Goal: Task Accomplishment & Management: Complete application form

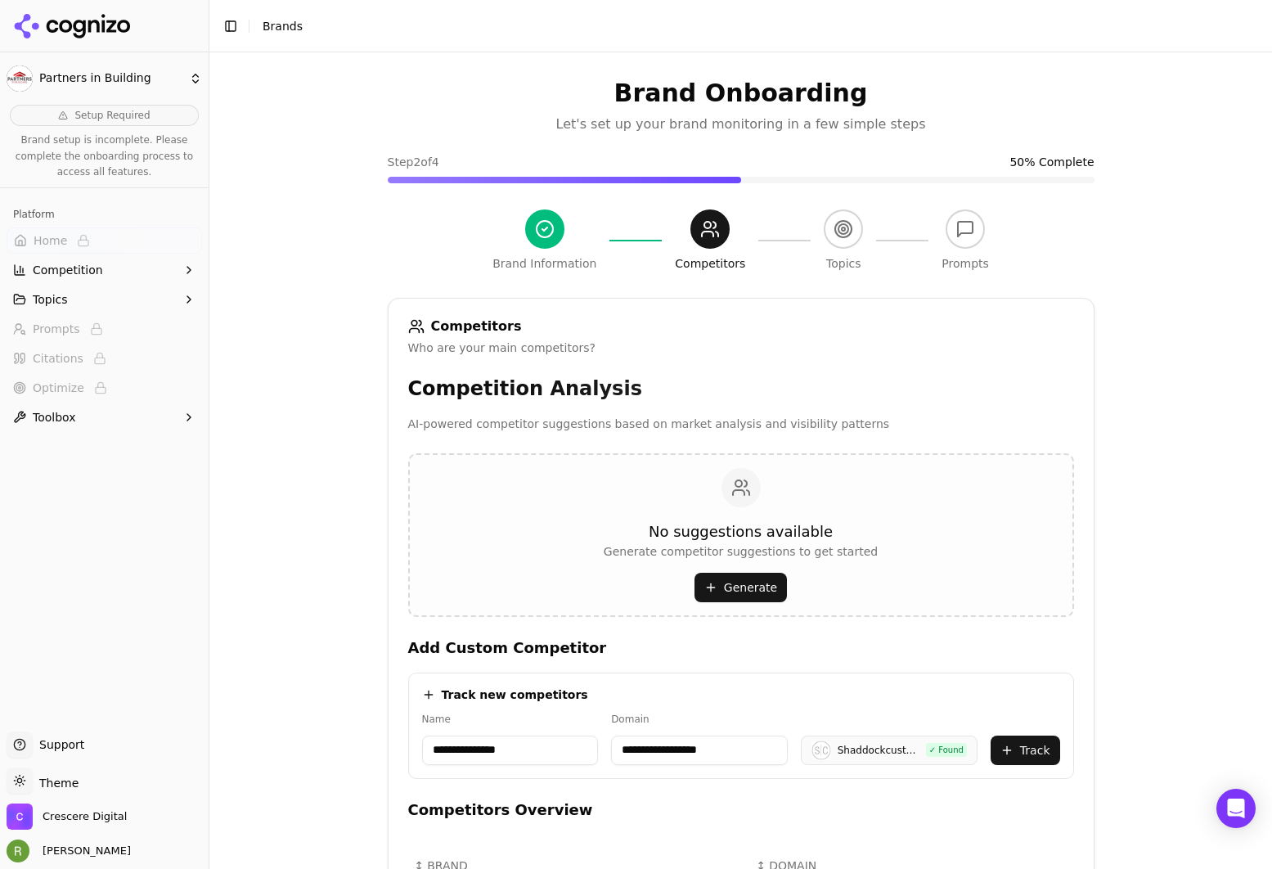
scroll to position [436, 0]
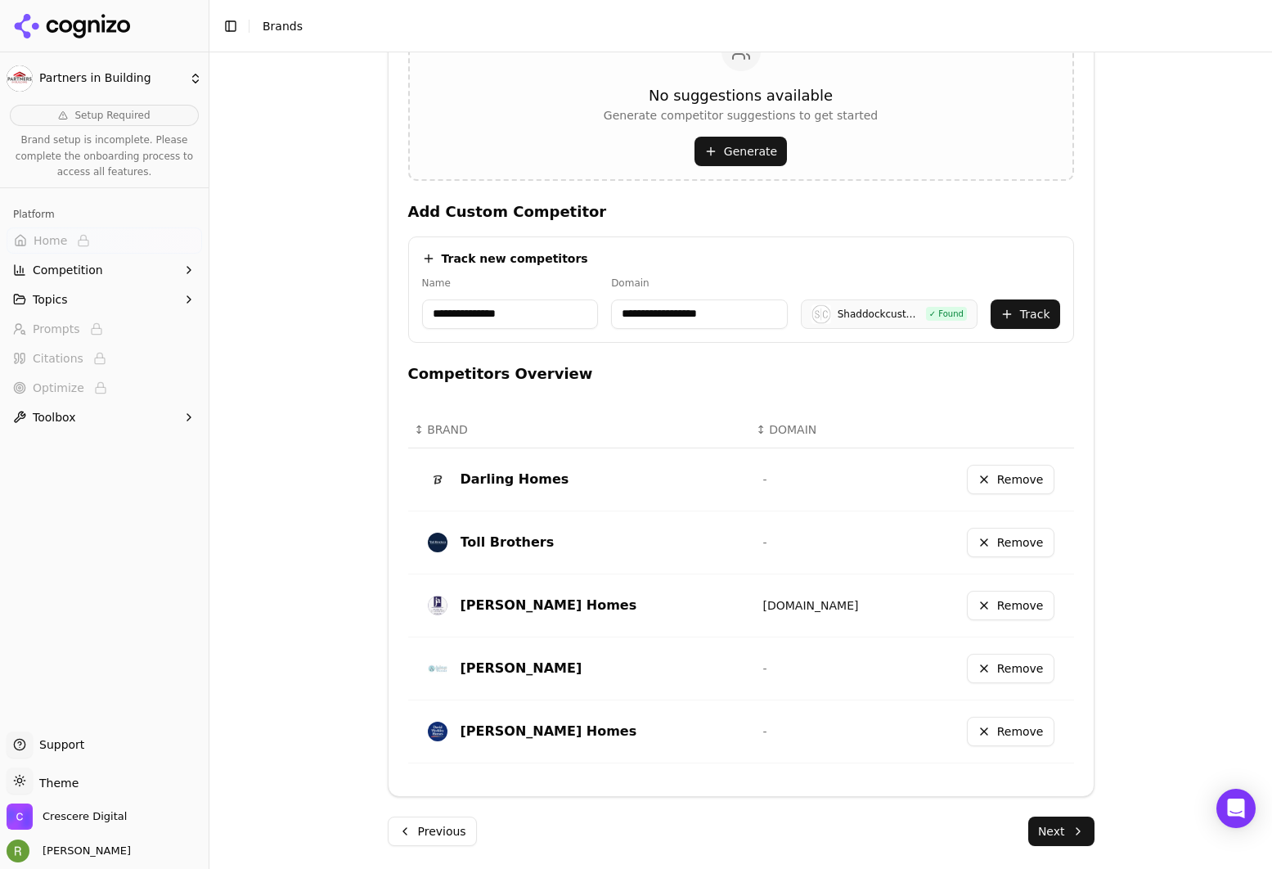
click at [620, 369] on h4 "Competitors Overview" at bounding box center [741, 373] width 666 height 23
click at [1006, 313] on button "Track" at bounding box center [1026, 313] width 70 height 29
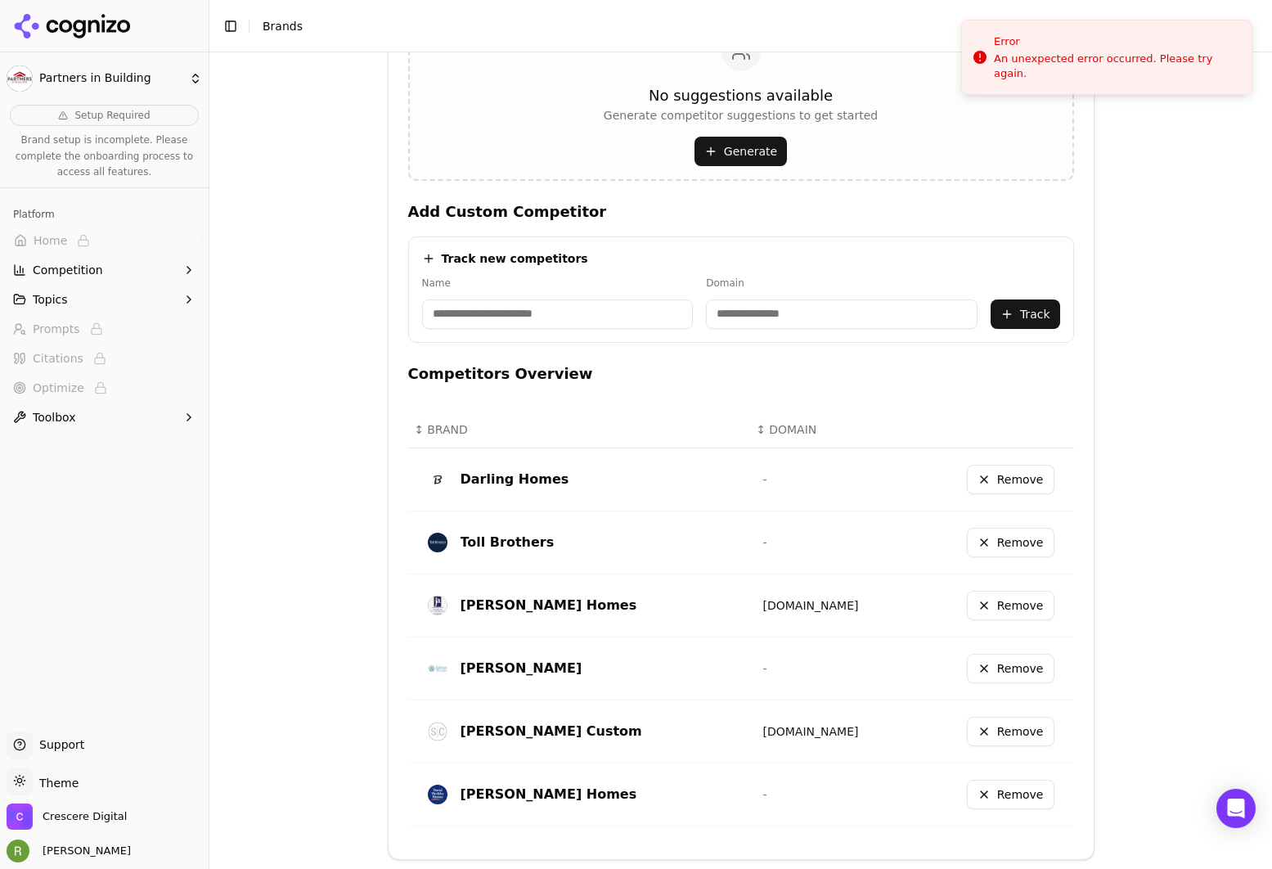
click at [578, 326] on input at bounding box center [558, 313] width 272 height 29
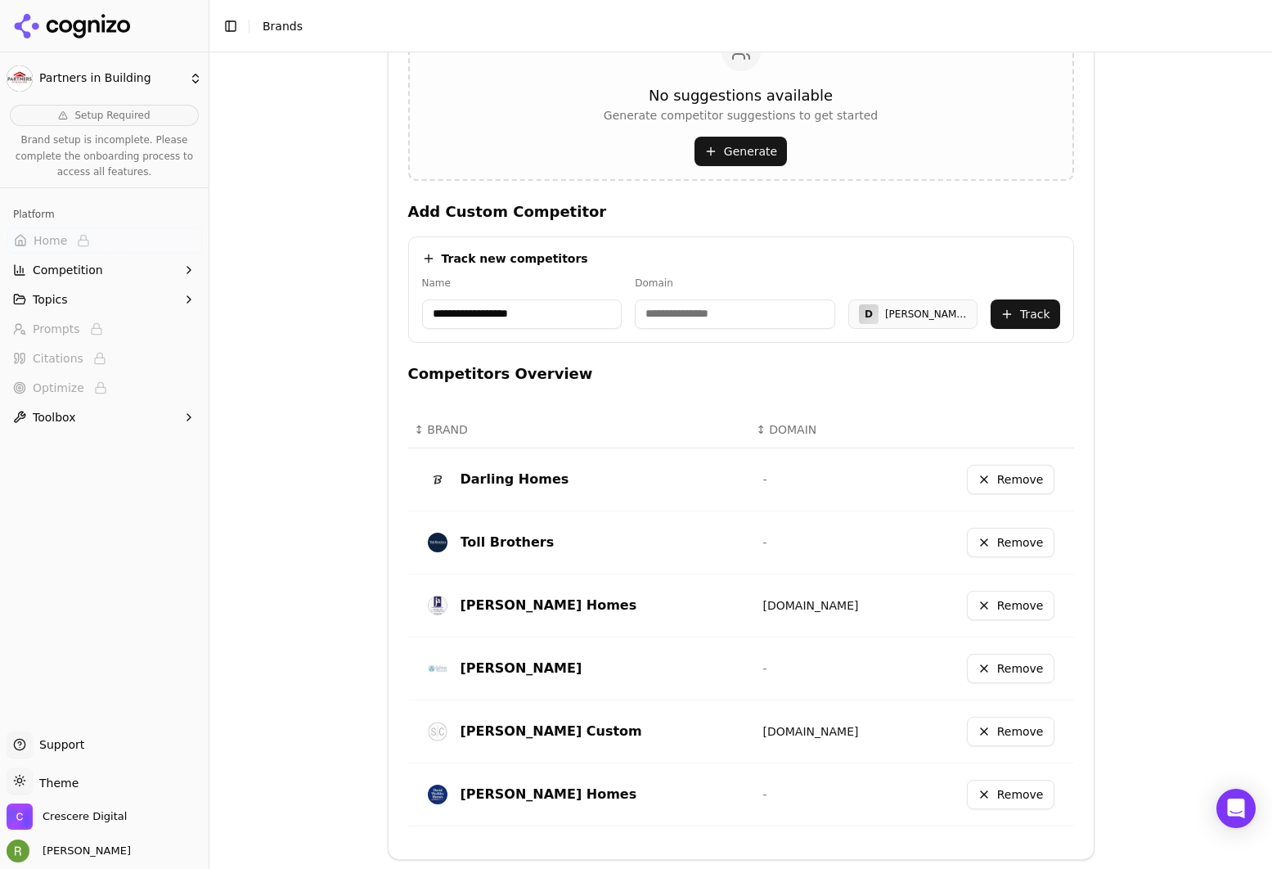
type input "**********"
click at [713, 322] on input at bounding box center [735, 313] width 200 height 29
type input "*"
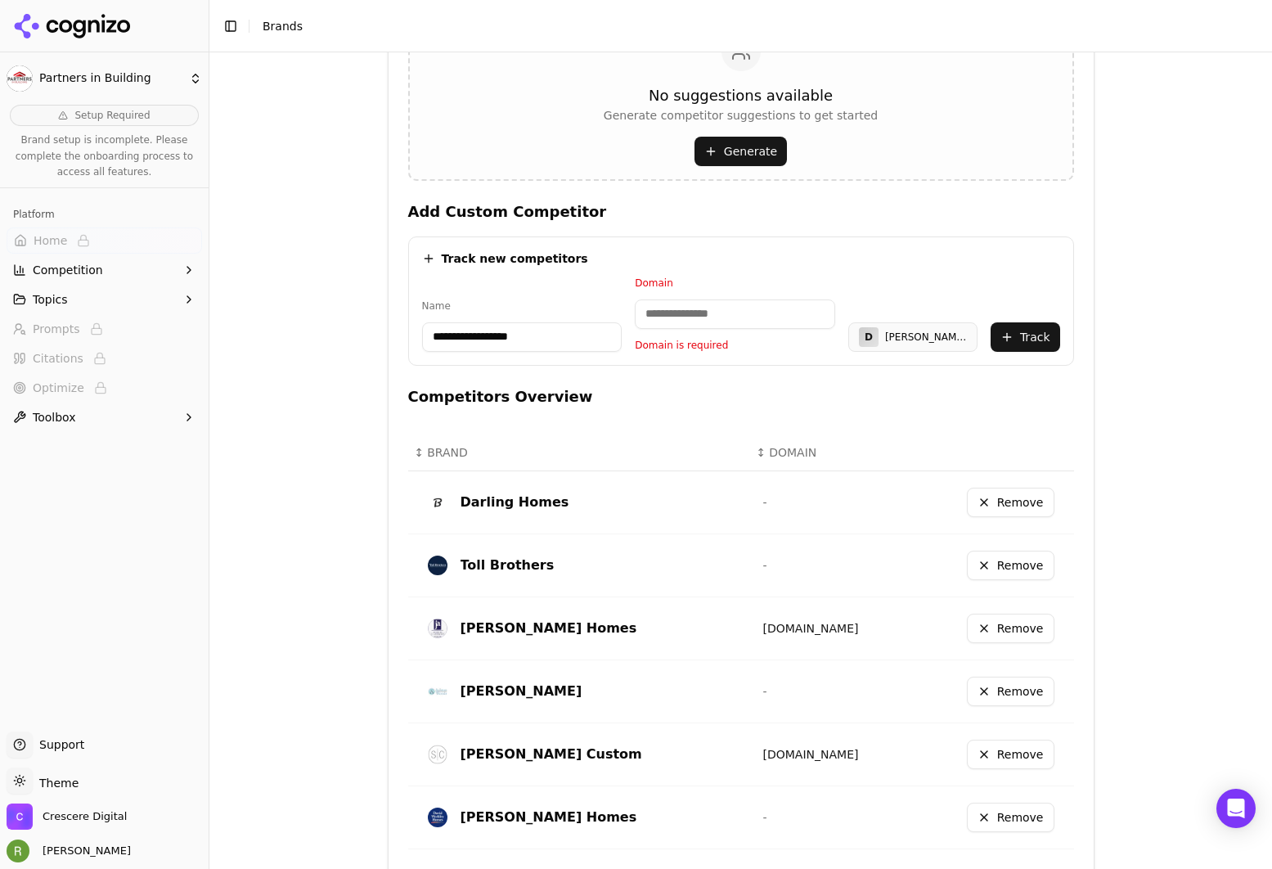
click at [772, 381] on div "**********" at bounding box center [741, 439] width 666 height 845
click at [702, 307] on input at bounding box center [735, 313] width 200 height 29
paste input "**********"
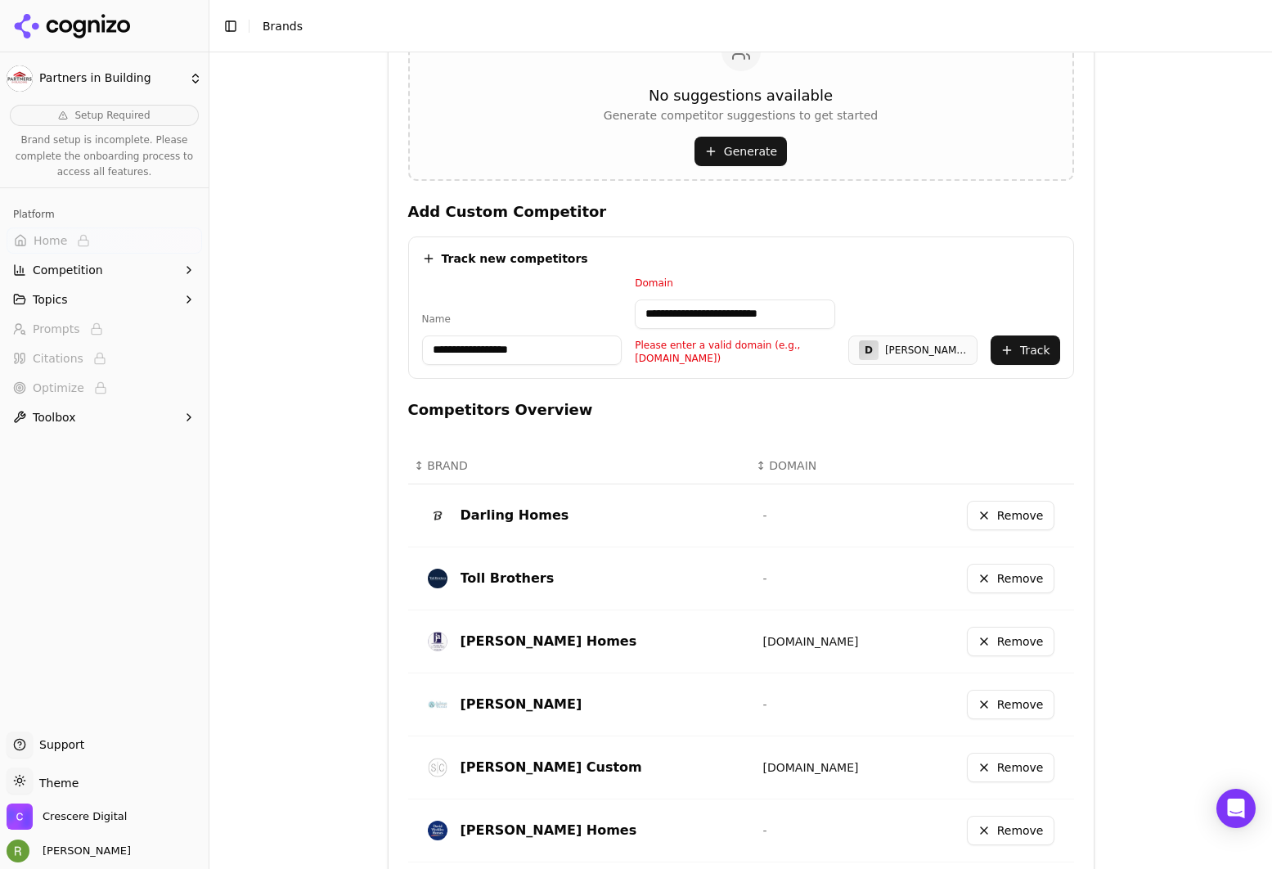
drag, startPoint x: 677, startPoint y: 313, endPoint x: 610, endPoint y: 314, distance: 66.3
click at [610, 314] on div "**********" at bounding box center [741, 321] width 638 height 88
click at [775, 318] on input "**********" at bounding box center [735, 313] width 200 height 29
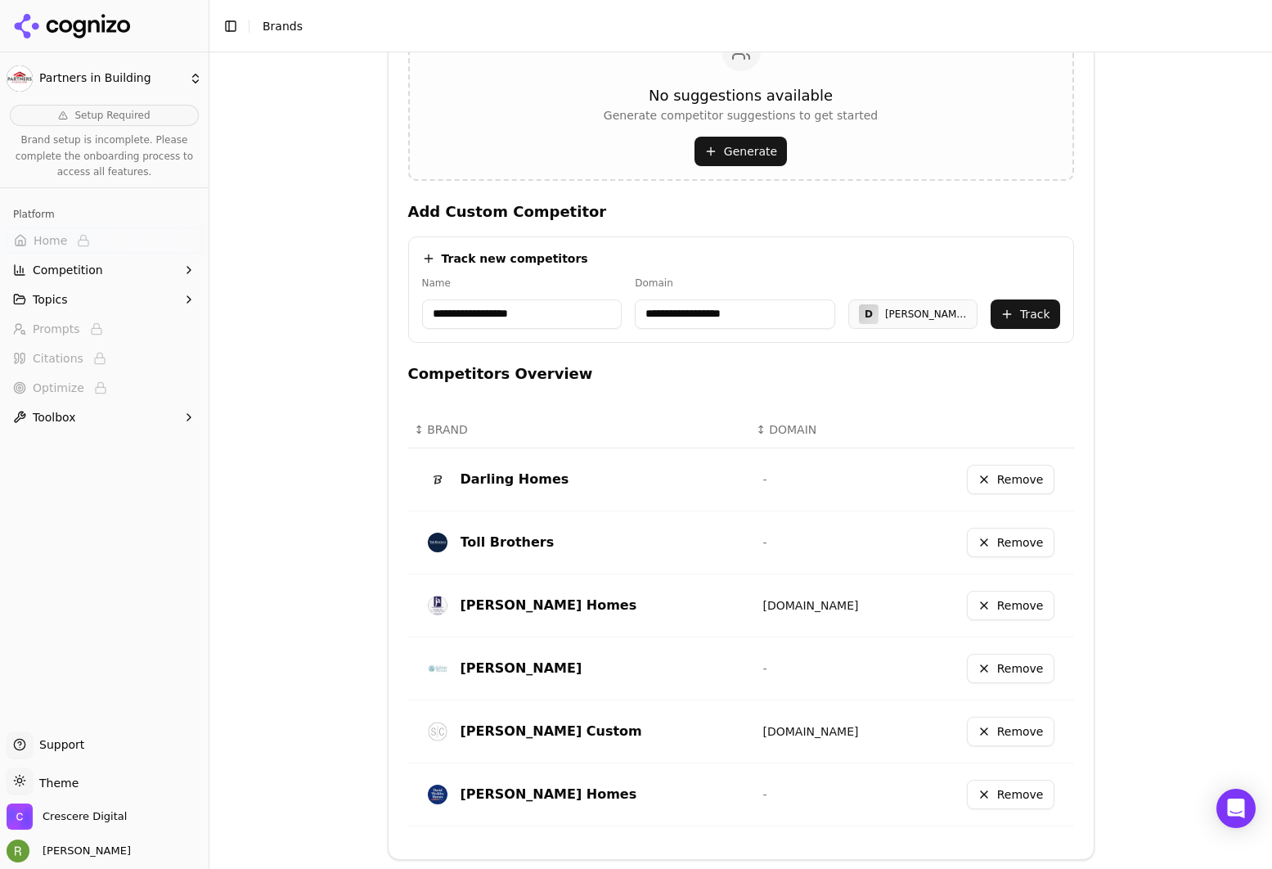
type input "**********"
click at [790, 274] on div "**********" at bounding box center [741, 289] width 666 height 106
click at [1019, 311] on button "Track" at bounding box center [1026, 313] width 70 height 29
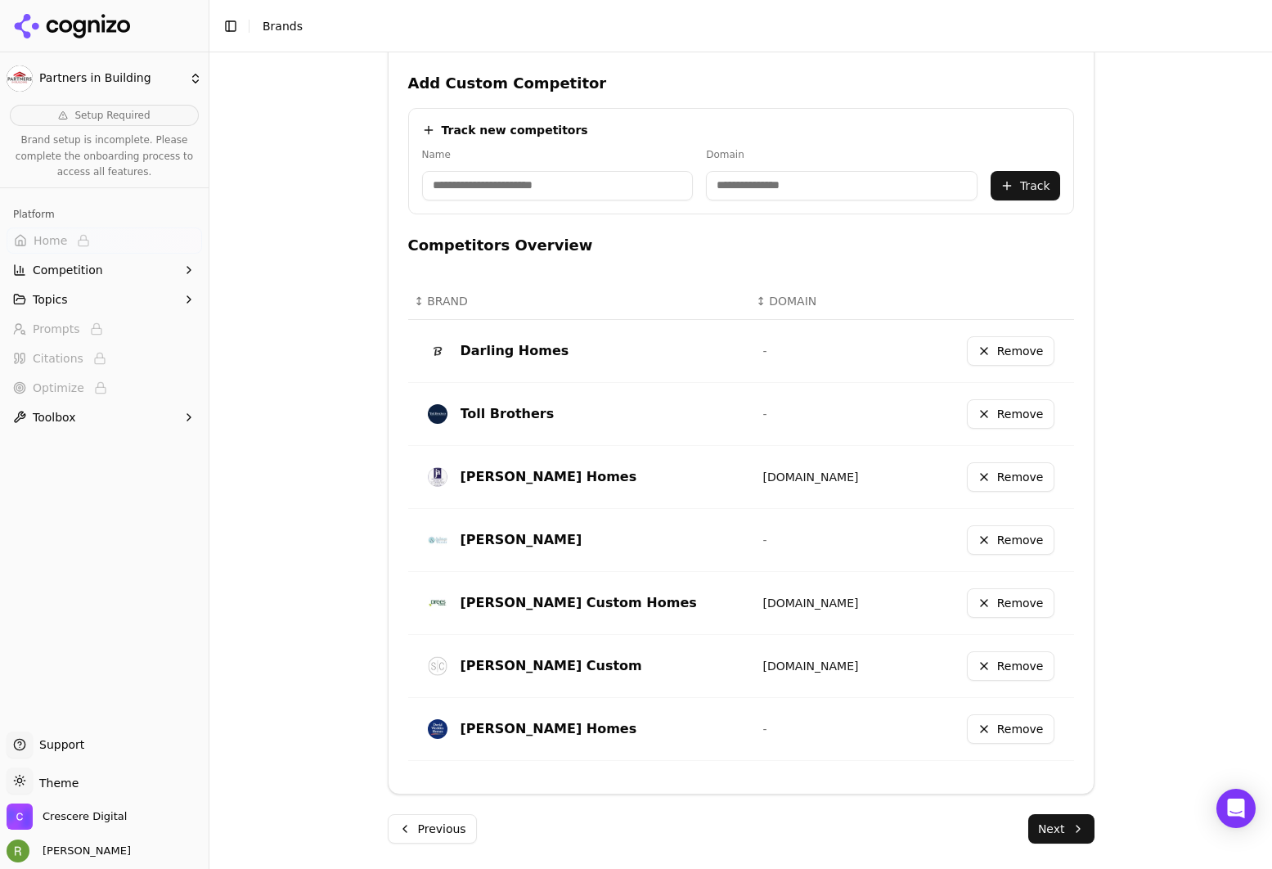
scroll to position [565, 0]
click at [1061, 830] on button "Next" at bounding box center [1061, 827] width 66 height 29
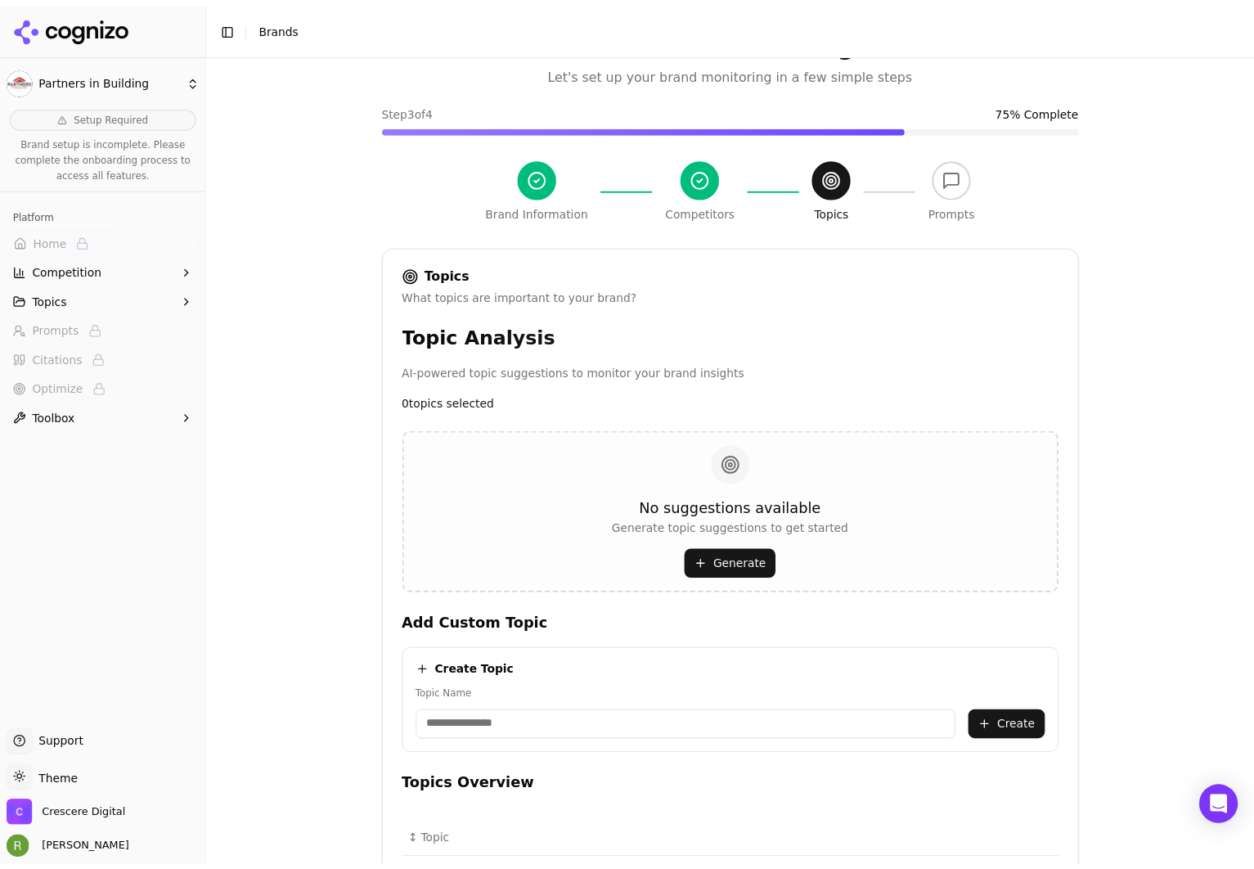
scroll to position [232, 0]
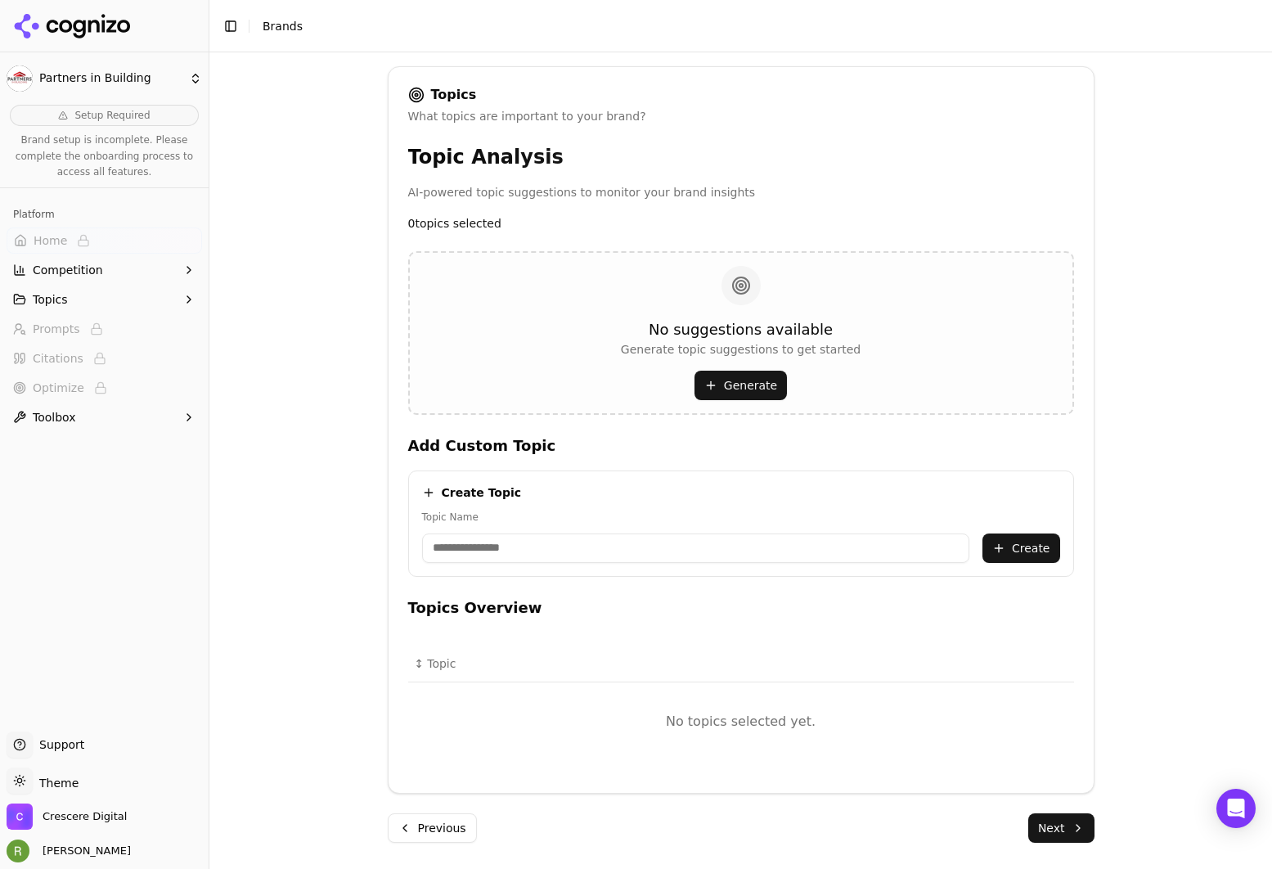
click at [735, 386] on button "Generate" at bounding box center [741, 385] width 92 height 29
drag, startPoint x: 633, startPoint y: 324, endPoint x: 822, endPoint y: 376, distance: 196.1
click at [822, 376] on div "No suggestions available Generate topic suggestions to get started Generating..." at bounding box center [741, 333] width 240 height 134
click at [829, 385] on div "No suggestions available Generate topic suggestions to get started Generating..." at bounding box center [741, 333] width 240 height 134
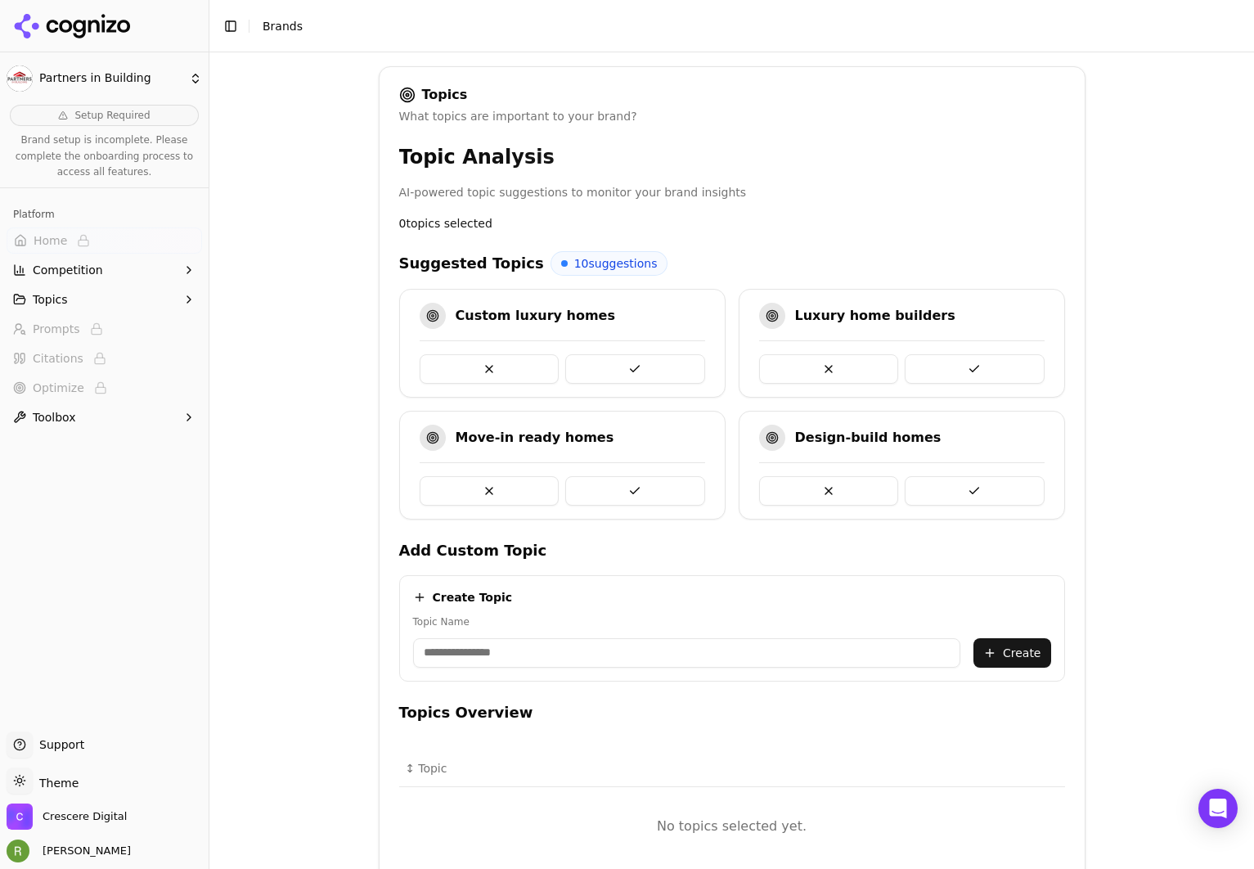
click at [608, 362] on button at bounding box center [635, 368] width 140 height 29
click at [625, 356] on button at bounding box center [635, 368] width 140 height 29
click at [618, 359] on button at bounding box center [635, 368] width 140 height 29
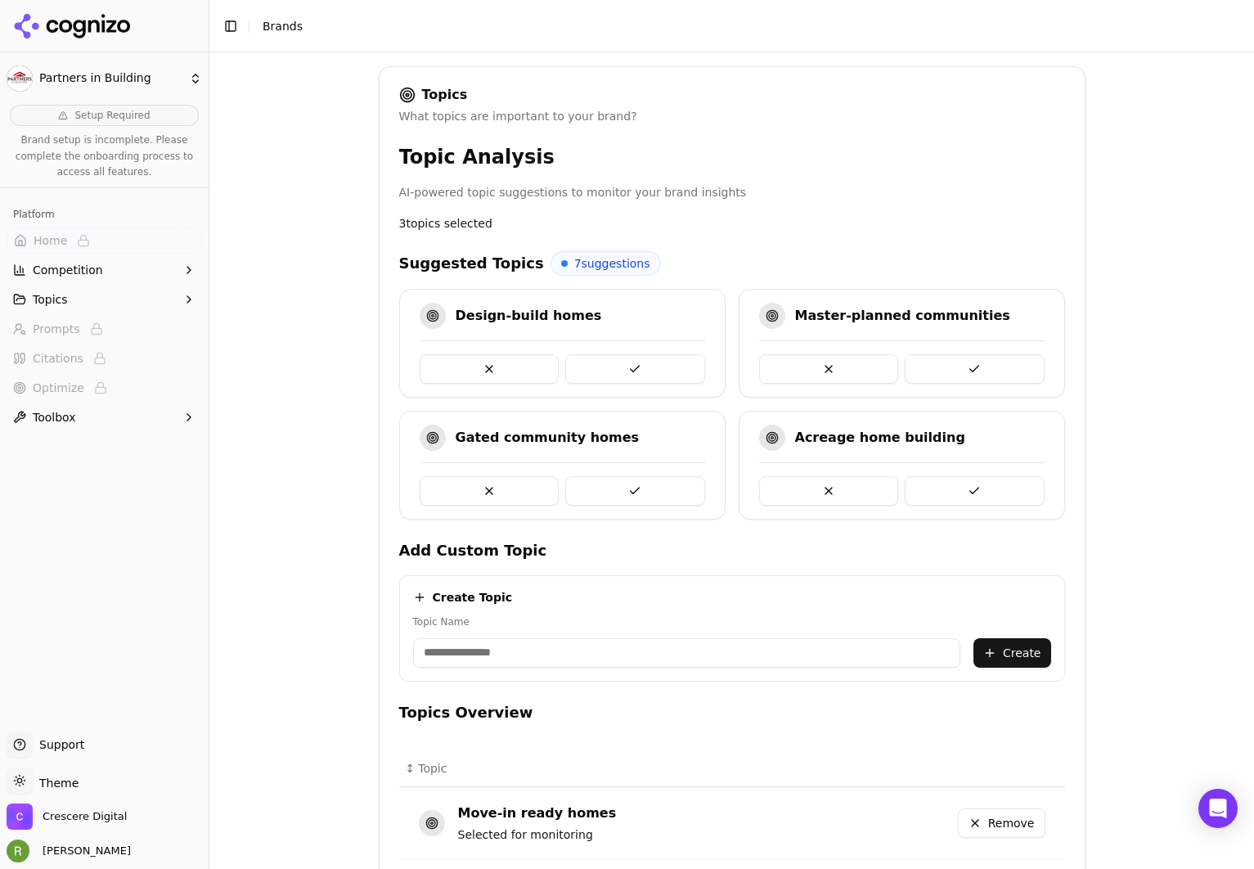
click at [618, 359] on button at bounding box center [635, 368] width 140 height 29
click at [988, 367] on button at bounding box center [975, 368] width 140 height 29
click at [951, 362] on button at bounding box center [975, 368] width 140 height 29
click at [605, 484] on button at bounding box center [635, 490] width 140 height 29
drag, startPoint x: 610, startPoint y: 434, endPoint x: 621, endPoint y: 443, distance: 13.9
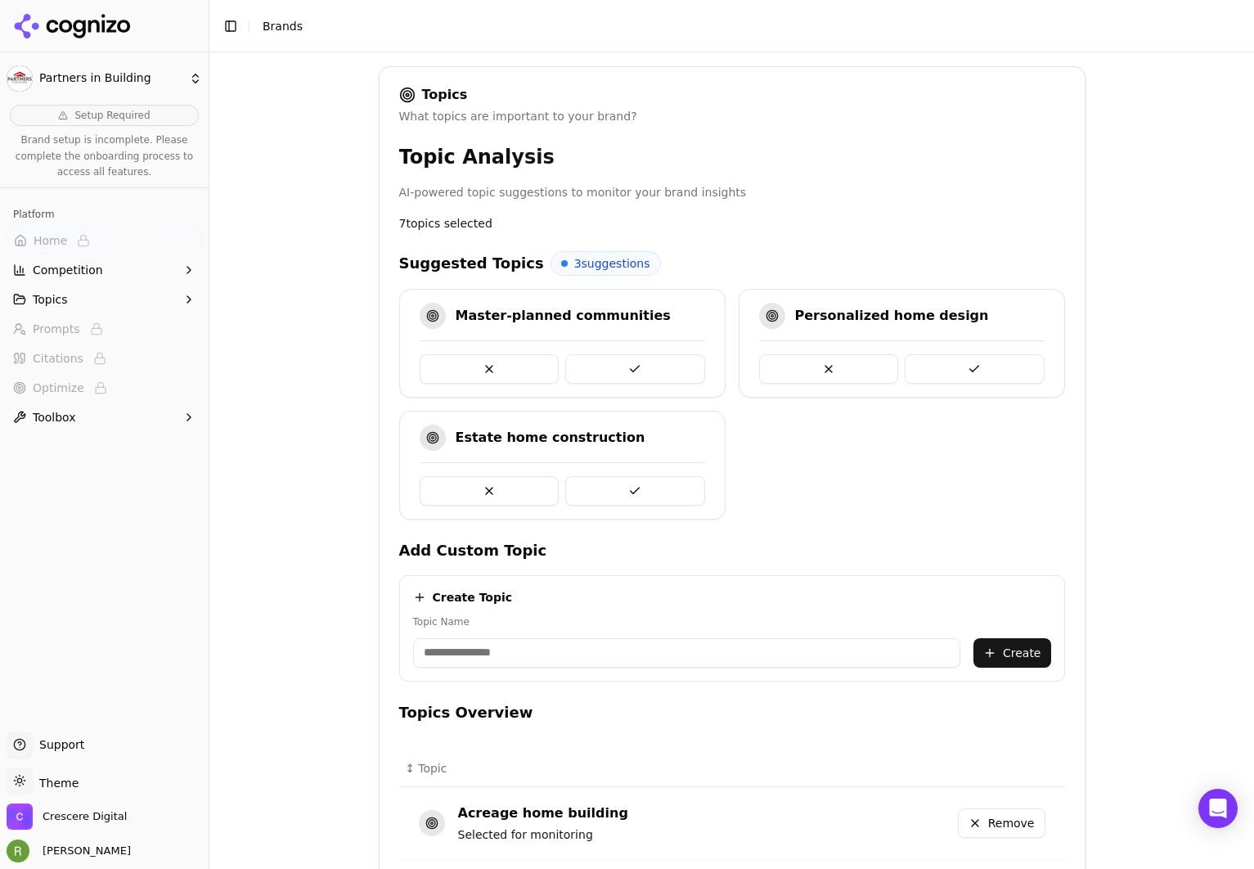
click at [621, 443] on div "Estate home construction" at bounding box center [563, 438] width 286 height 26
click at [628, 483] on button at bounding box center [635, 490] width 140 height 29
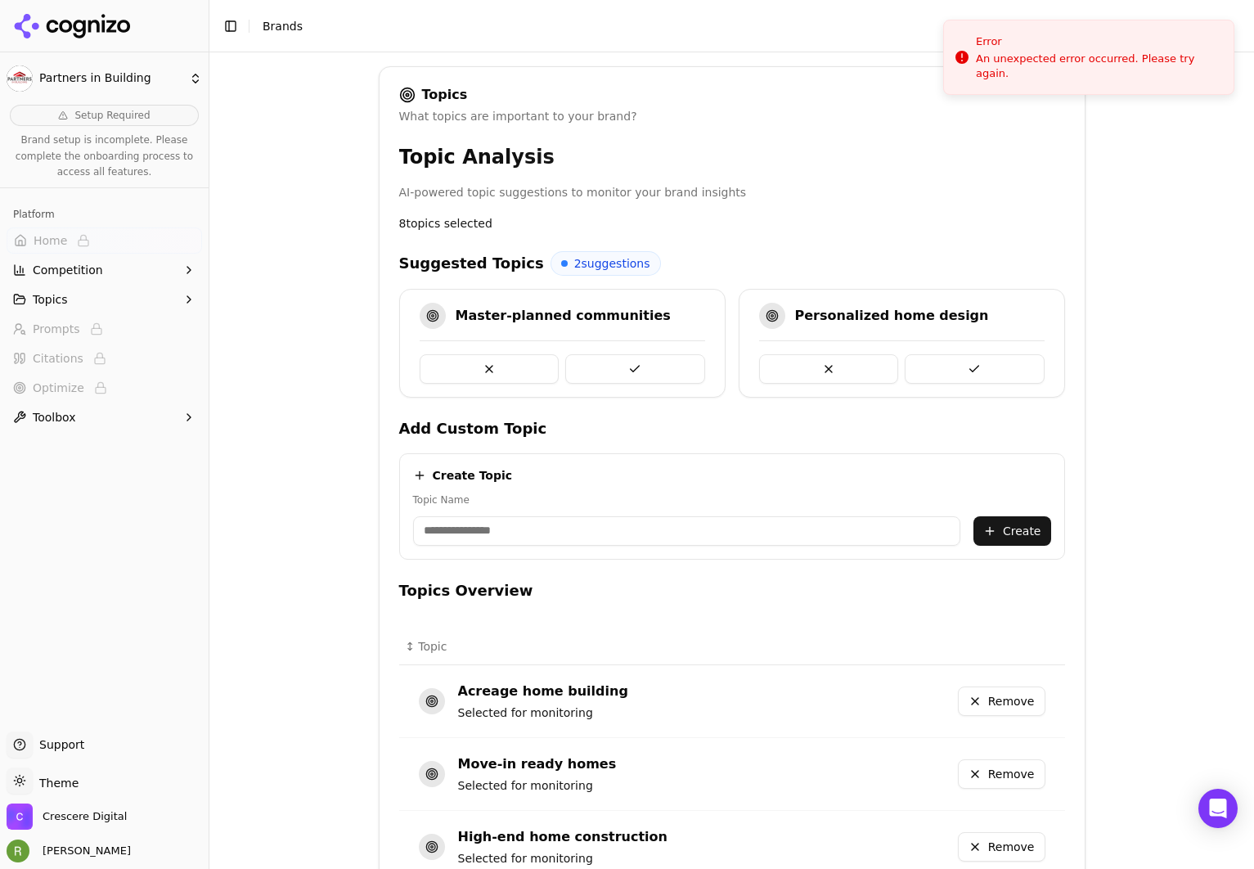
click at [928, 358] on button at bounding box center [975, 368] width 140 height 29
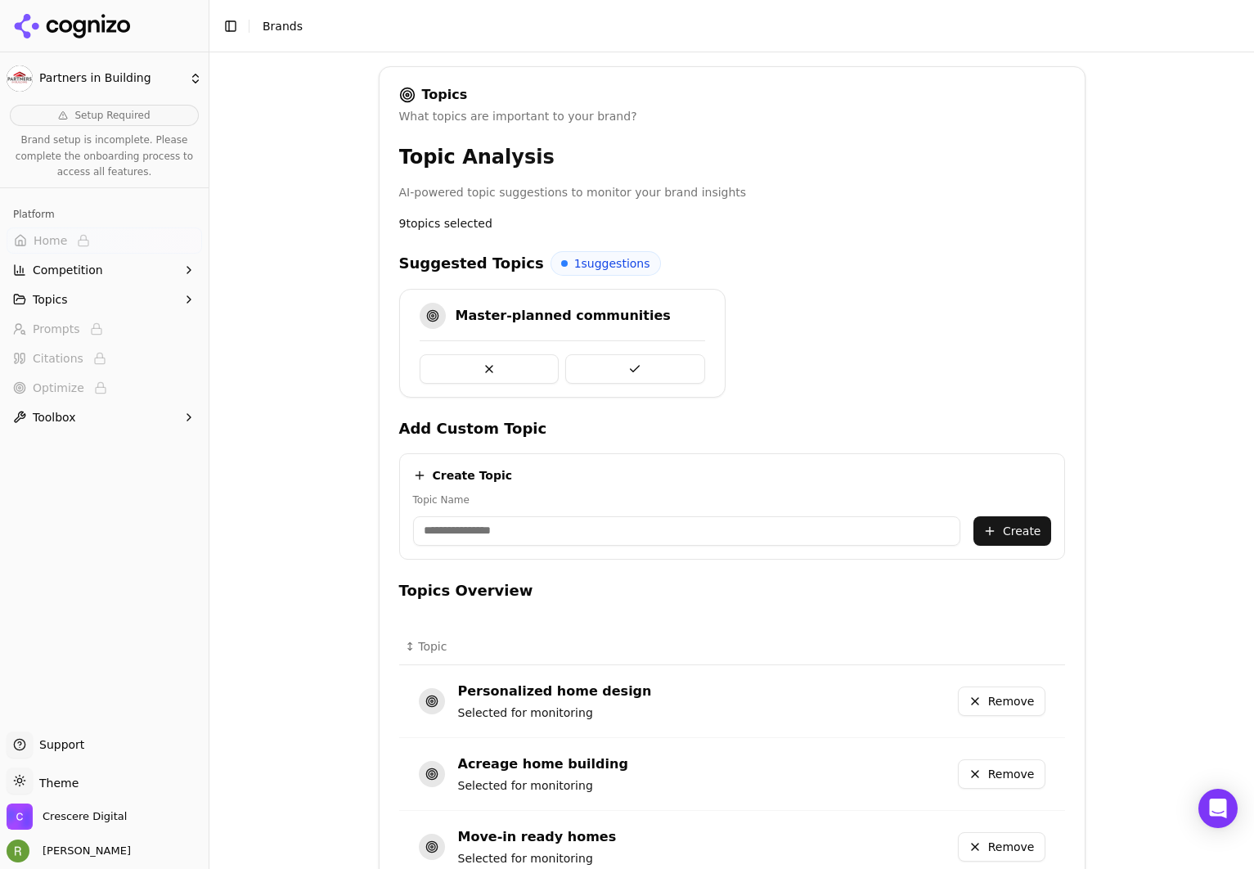
click at [590, 358] on button at bounding box center [635, 368] width 140 height 29
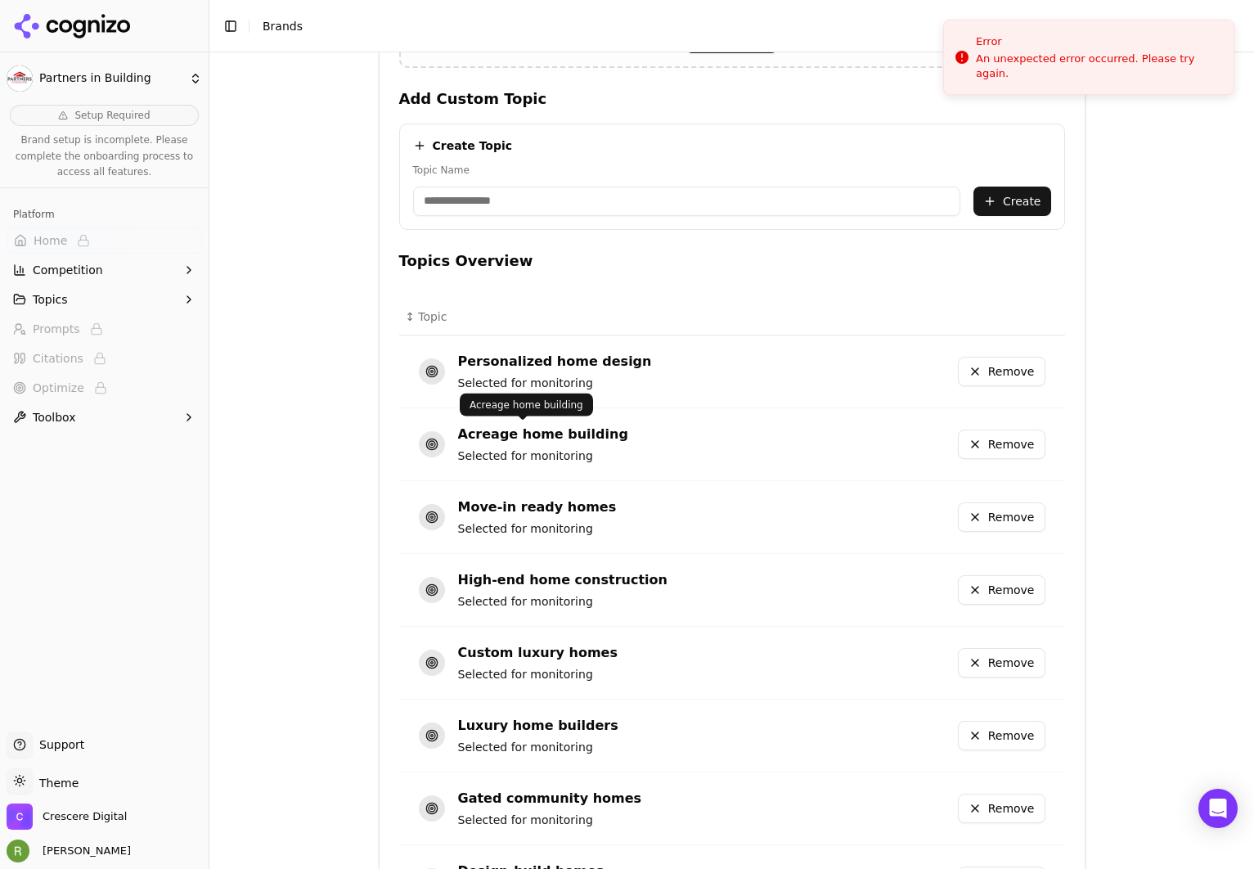
scroll to position [882, 0]
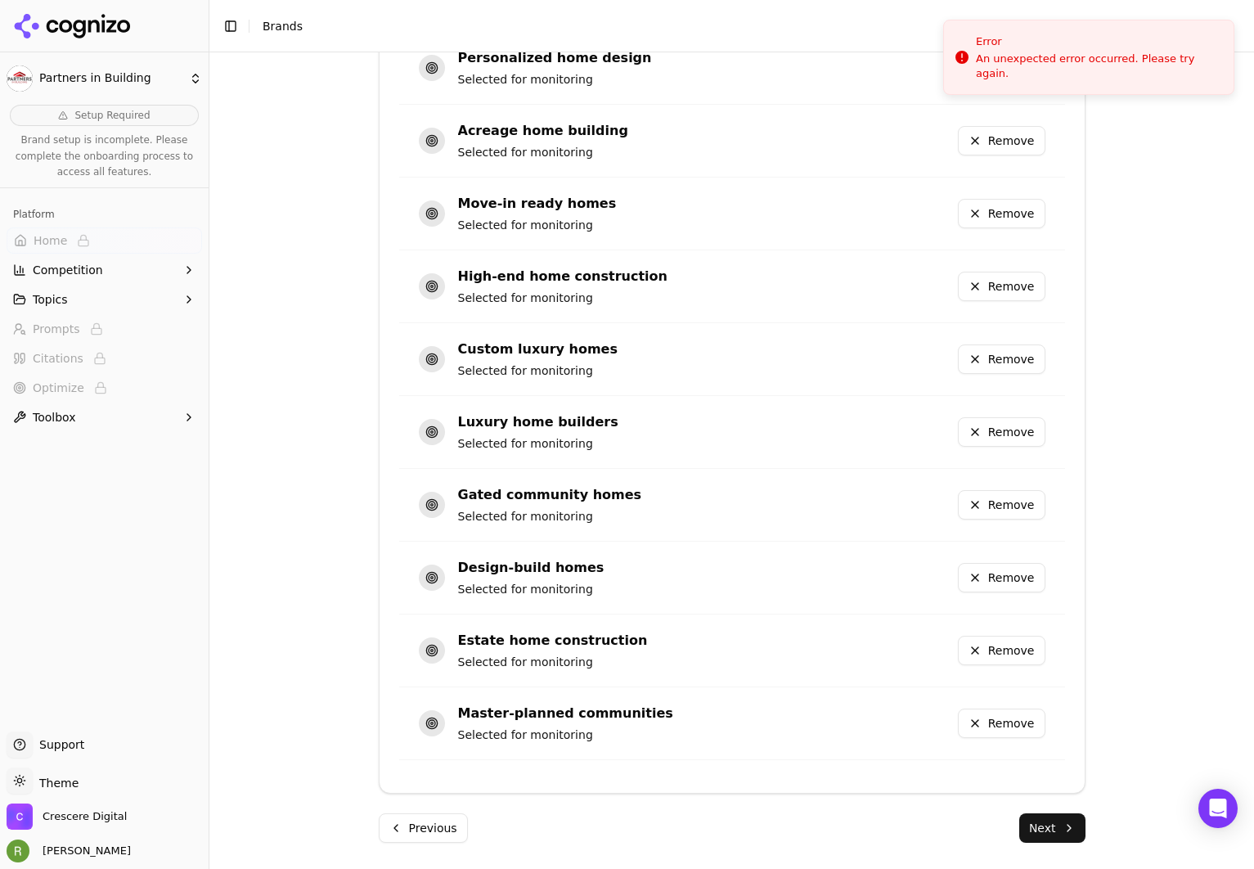
click at [1048, 828] on button "Next" at bounding box center [1052, 827] width 66 height 29
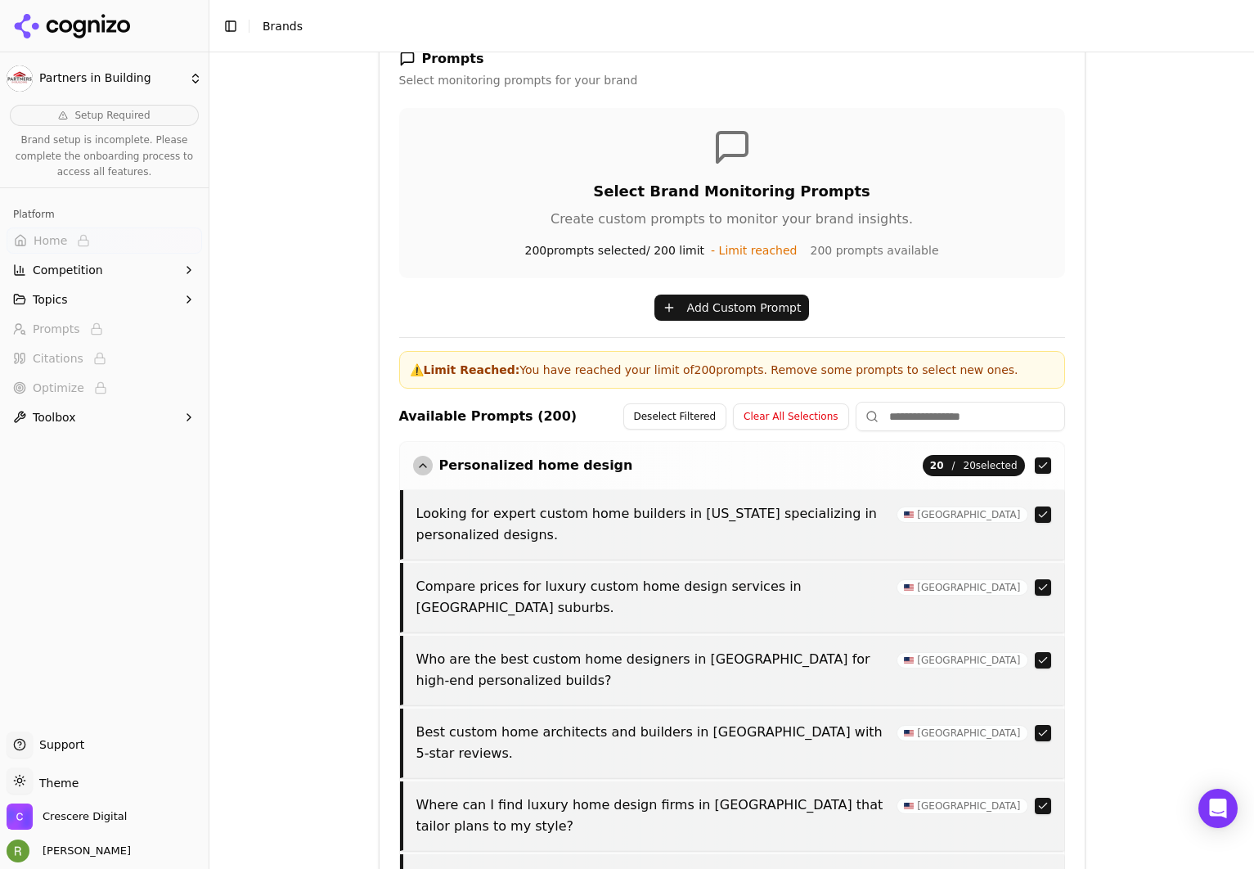
scroll to position [505, 0]
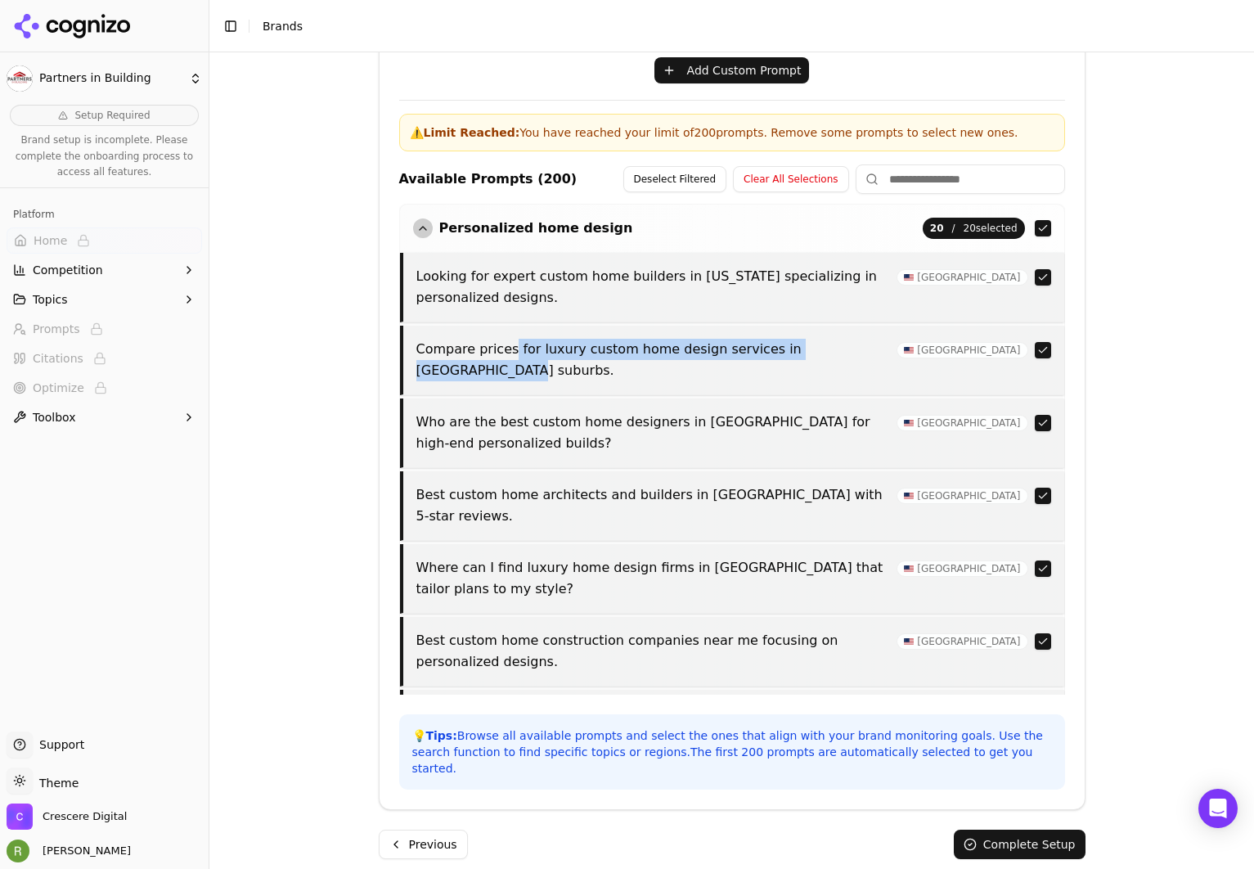
drag, startPoint x: 515, startPoint y: 353, endPoint x: 876, endPoint y: 360, distance: 360.9
click at [876, 360] on div "Compare prices for luxury custom home design services in [GEOGRAPHIC_DATA] subu…" at bounding box center [732, 361] width 664 height 70
click at [1035, 349] on button "button" at bounding box center [1043, 350] width 16 height 16
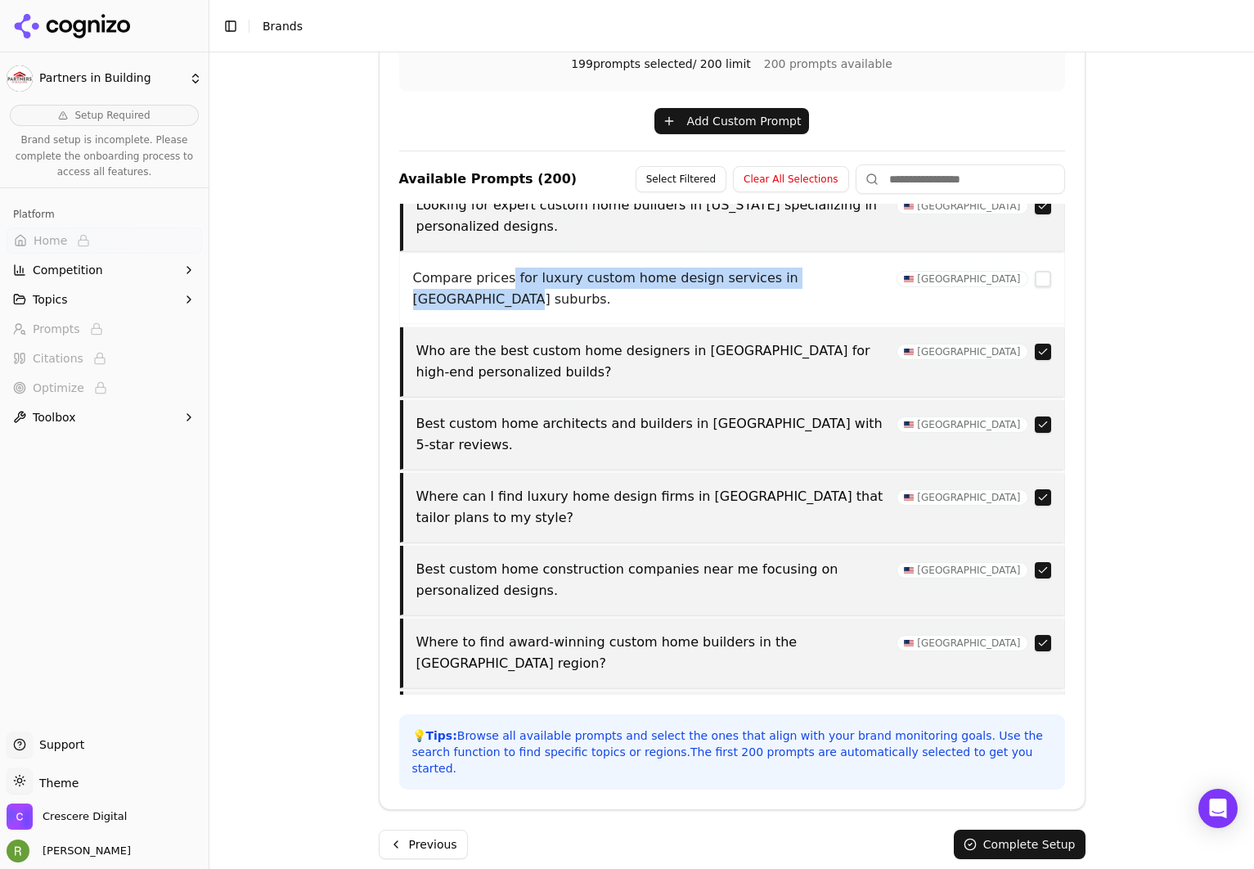
scroll to position [72, 0]
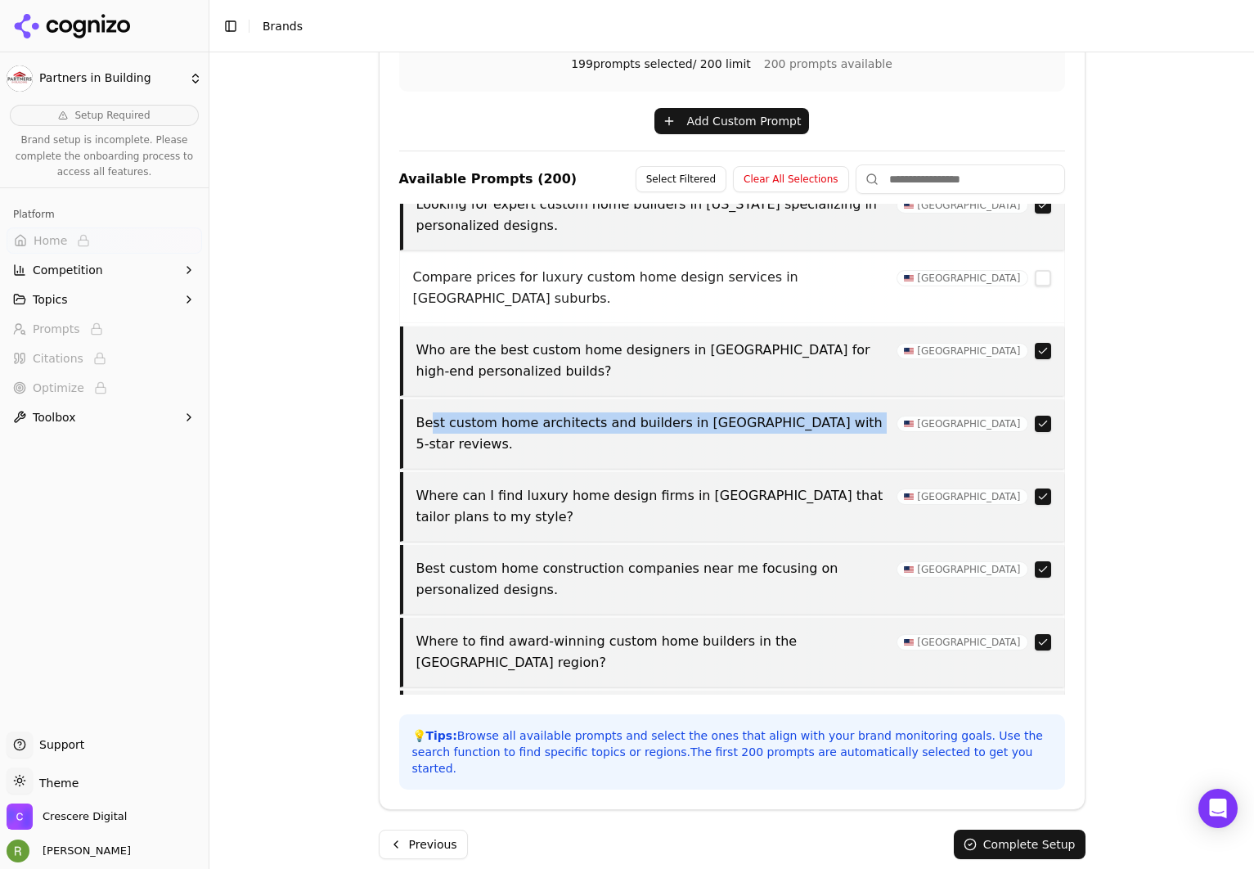
drag, startPoint x: 427, startPoint y: 404, endPoint x: 826, endPoint y: 408, distance: 399.3
click at [826, 412] on p "Best custom home architects and builders in [GEOGRAPHIC_DATA] with 5-star revie…" at bounding box center [651, 433] width 471 height 43
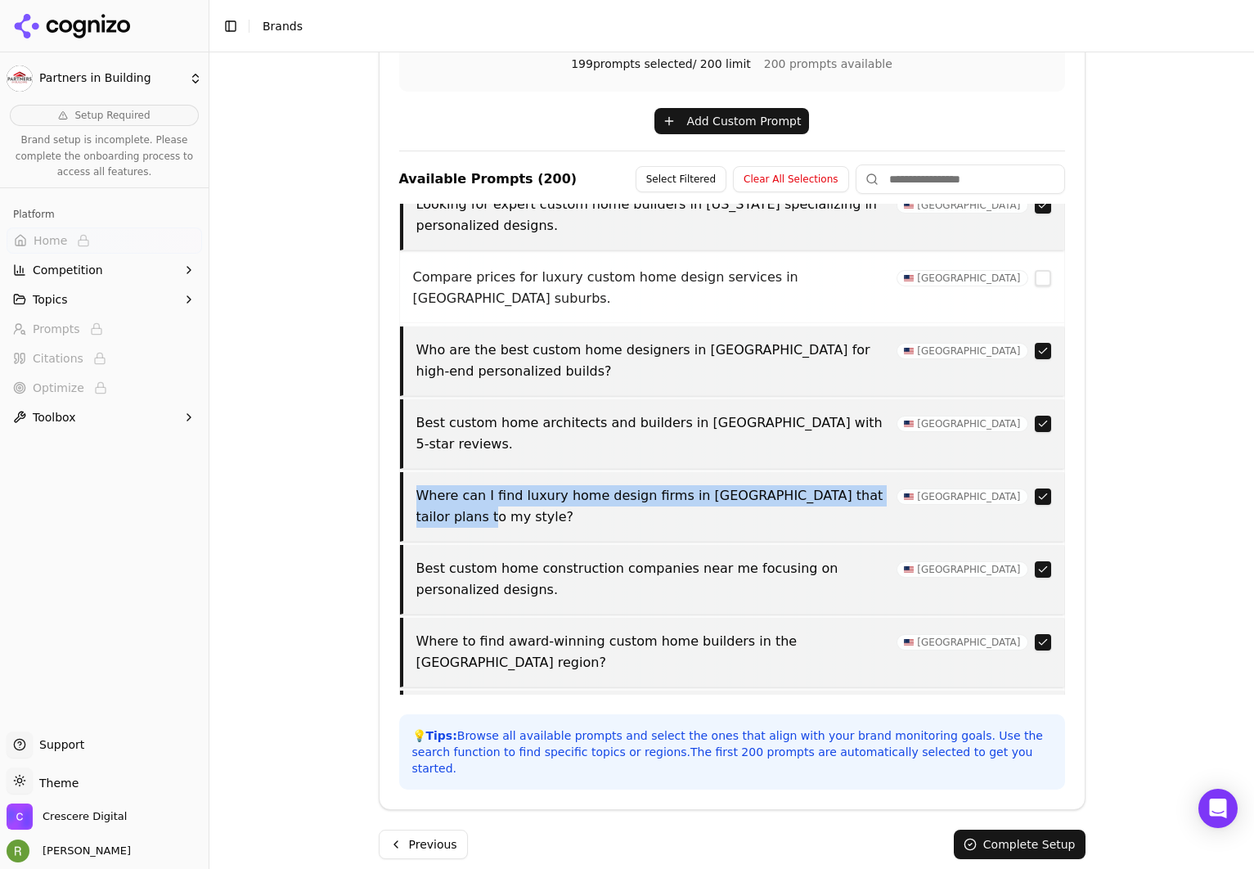
drag, startPoint x: 422, startPoint y: 453, endPoint x: 892, endPoint y: 459, distance: 469.7
click at [888, 485] on p "Where can I find luxury home design firms in [GEOGRAPHIC_DATA] that tailor plan…" at bounding box center [651, 506] width 471 height 43
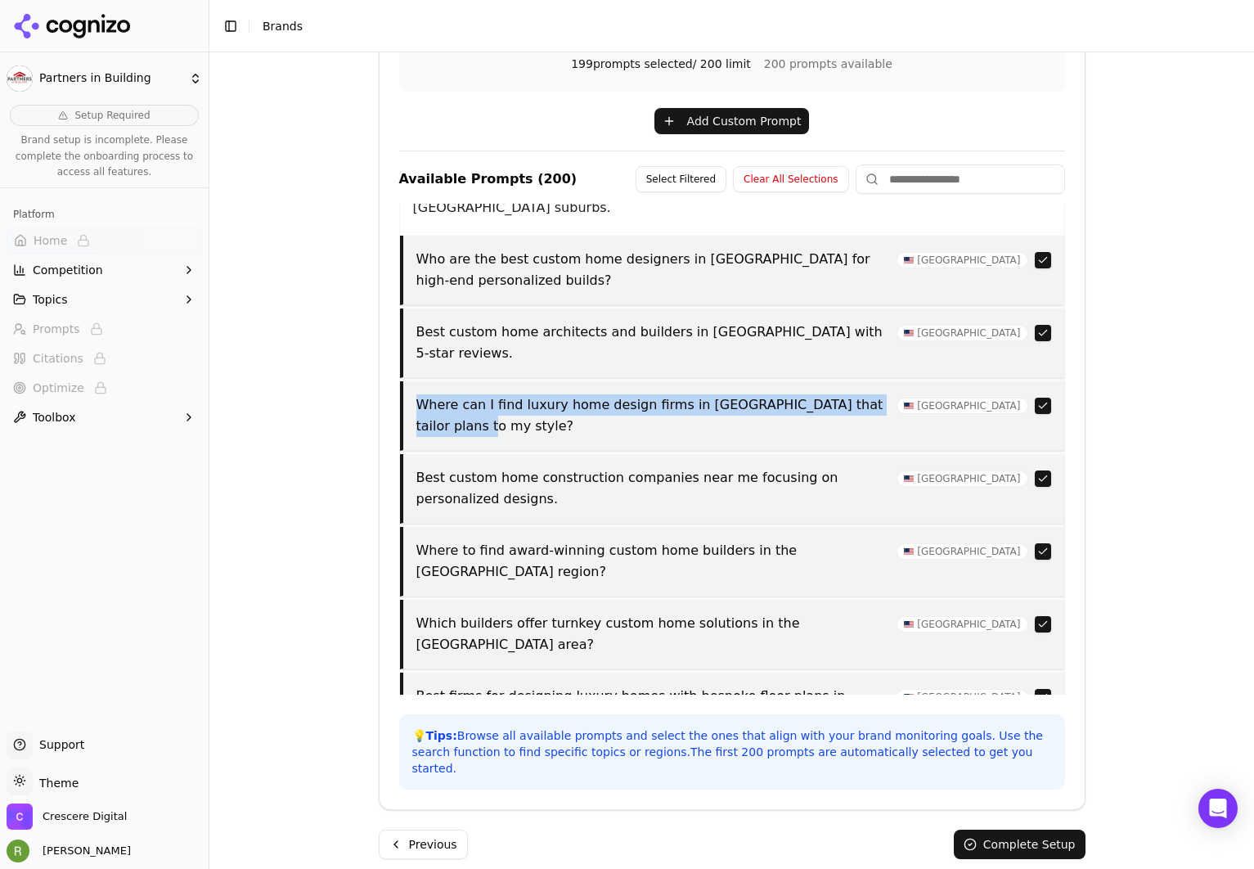
scroll to position [167, 0]
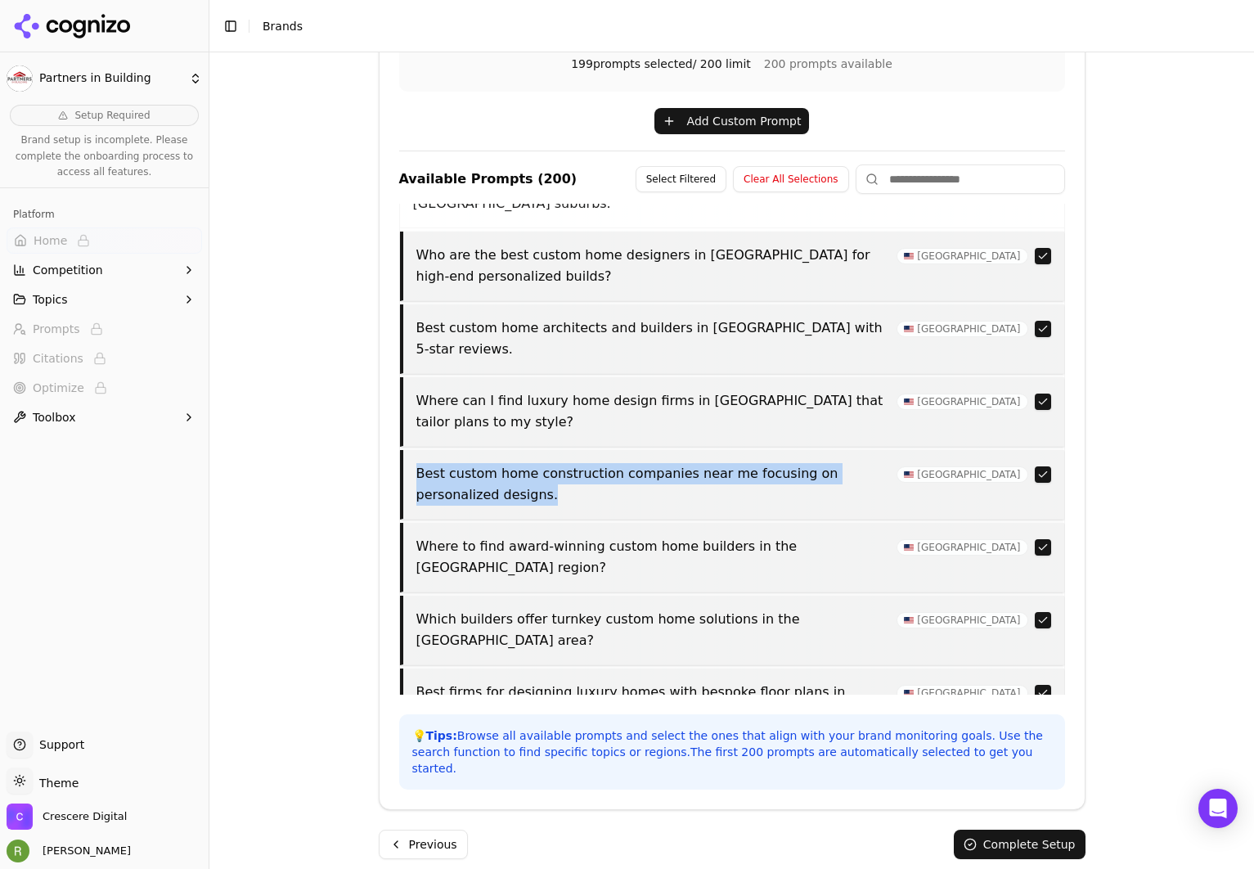
drag, startPoint x: 406, startPoint y: 405, endPoint x: 499, endPoint y: 434, distance: 97.6
click at [499, 450] on div "Best custom home construction companies near me focusing on personalized design…" at bounding box center [732, 485] width 664 height 70
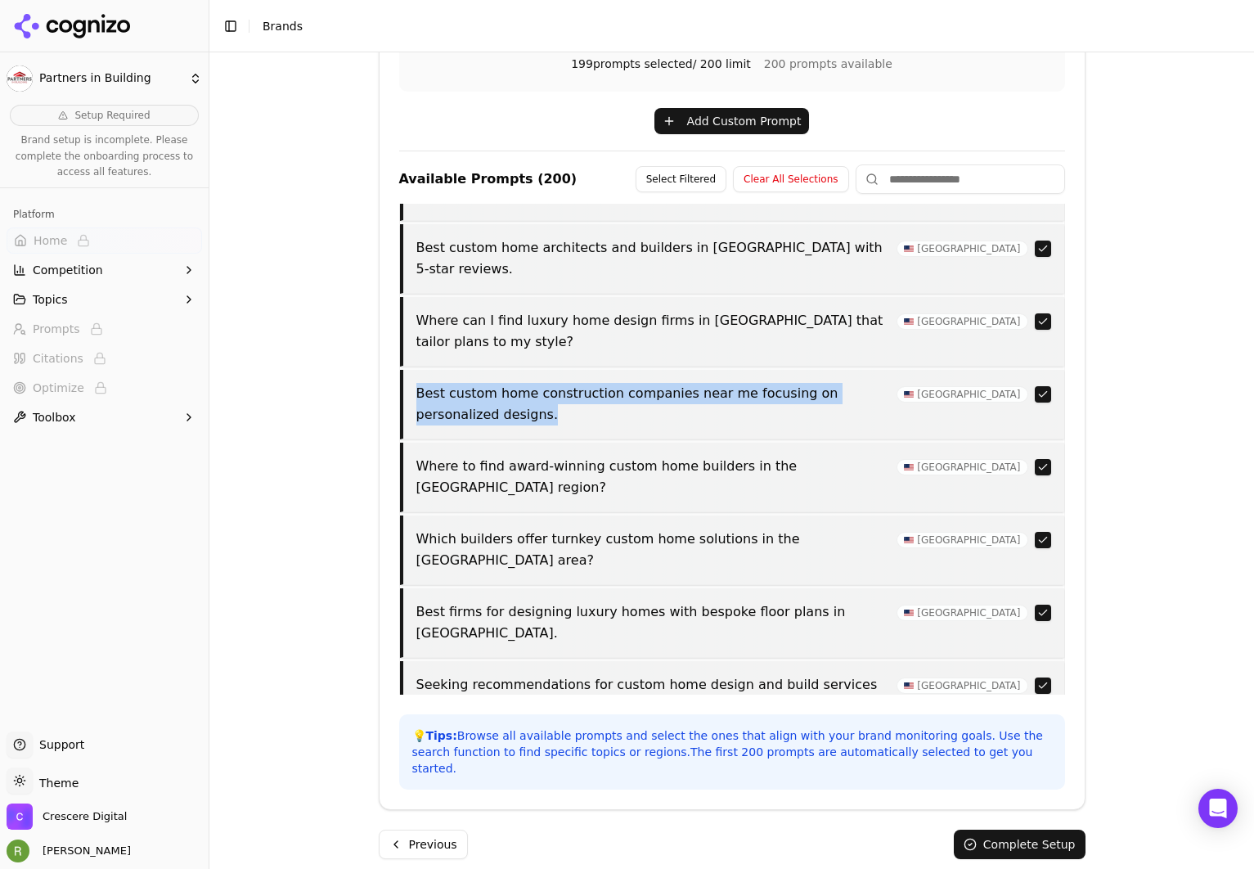
scroll to position [304, 0]
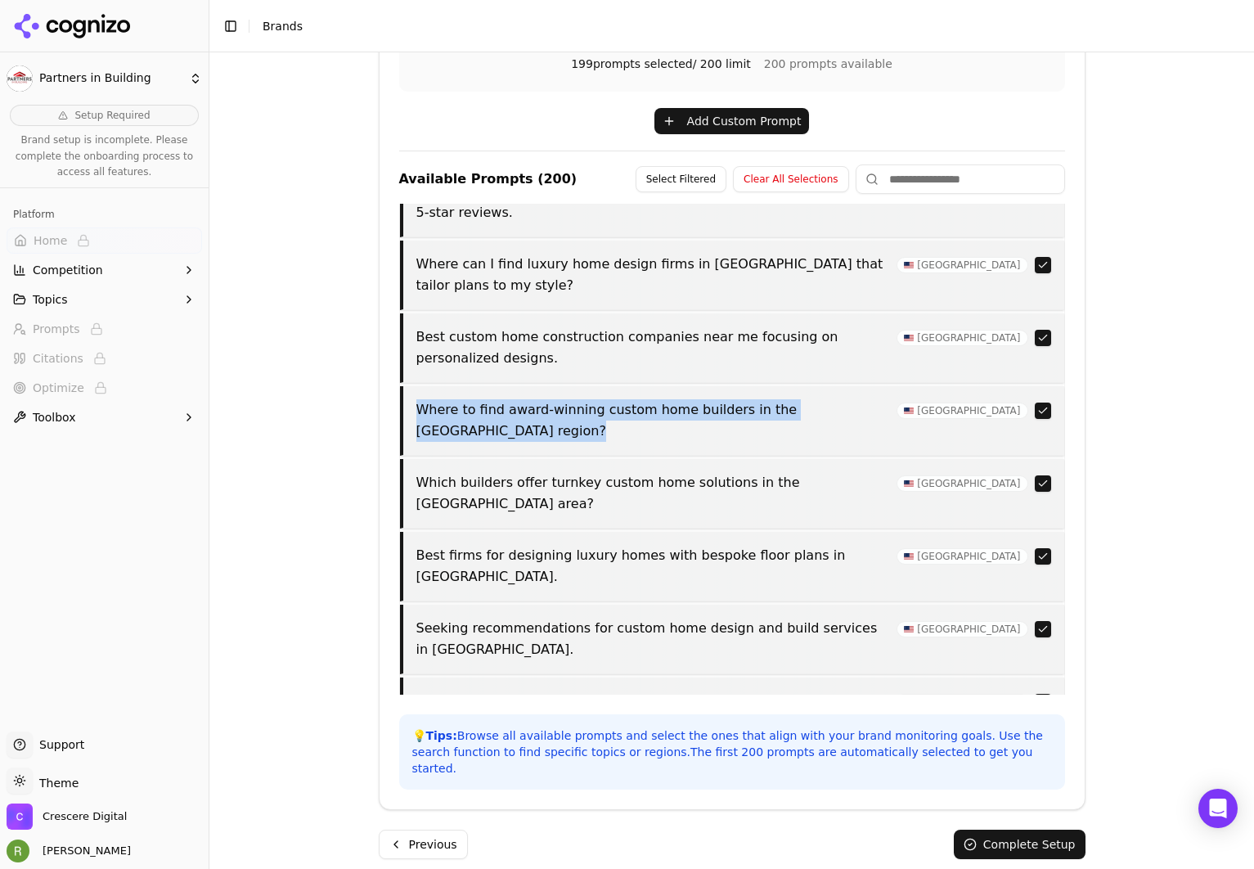
drag, startPoint x: 407, startPoint y: 340, endPoint x: 514, endPoint y: 372, distance: 111.3
click at [514, 386] on div "Where to find award-winning custom home builders in the [GEOGRAPHIC_DATA] regio…" at bounding box center [732, 421] width 664 height 70
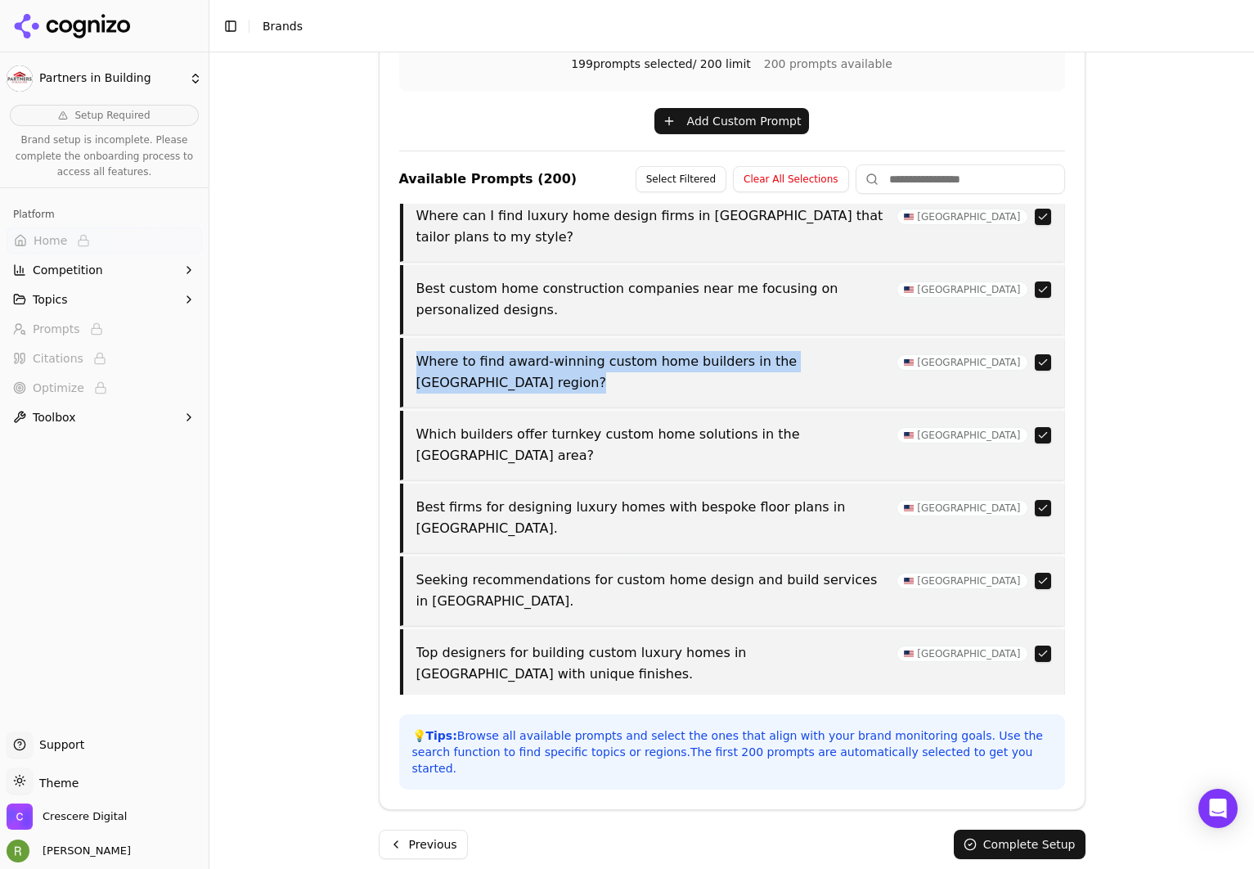
scroll to position [391, 0]
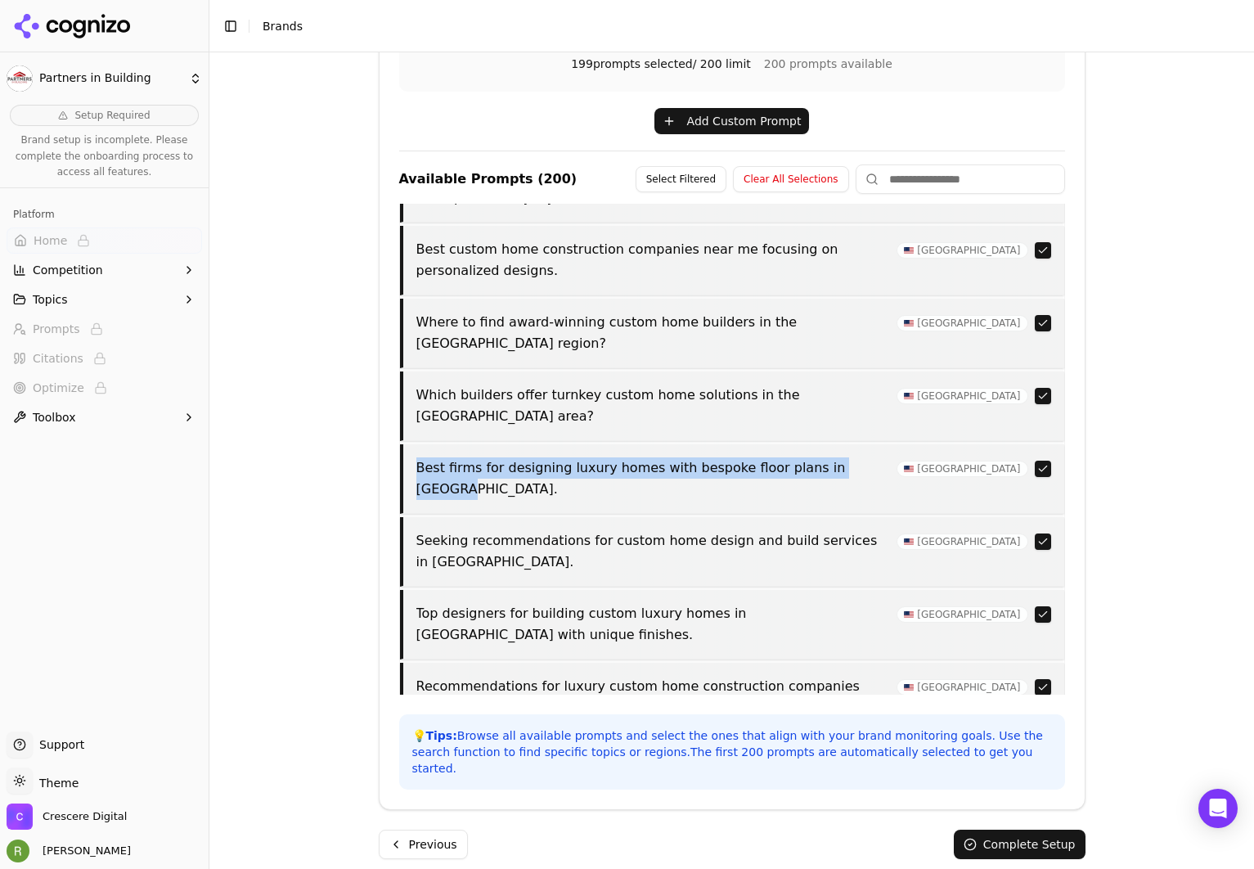
drag, startPoint x: 410, startPoint y: 383, endPoint x: 849, endPoint y: 386, distance: 439.4
click at [853, 457] on p "Best firms for designing luxury homes with bespoke floor plans in [GEOGRAPHIC_D…" at bounding box center [651, 478] width 471 height 43
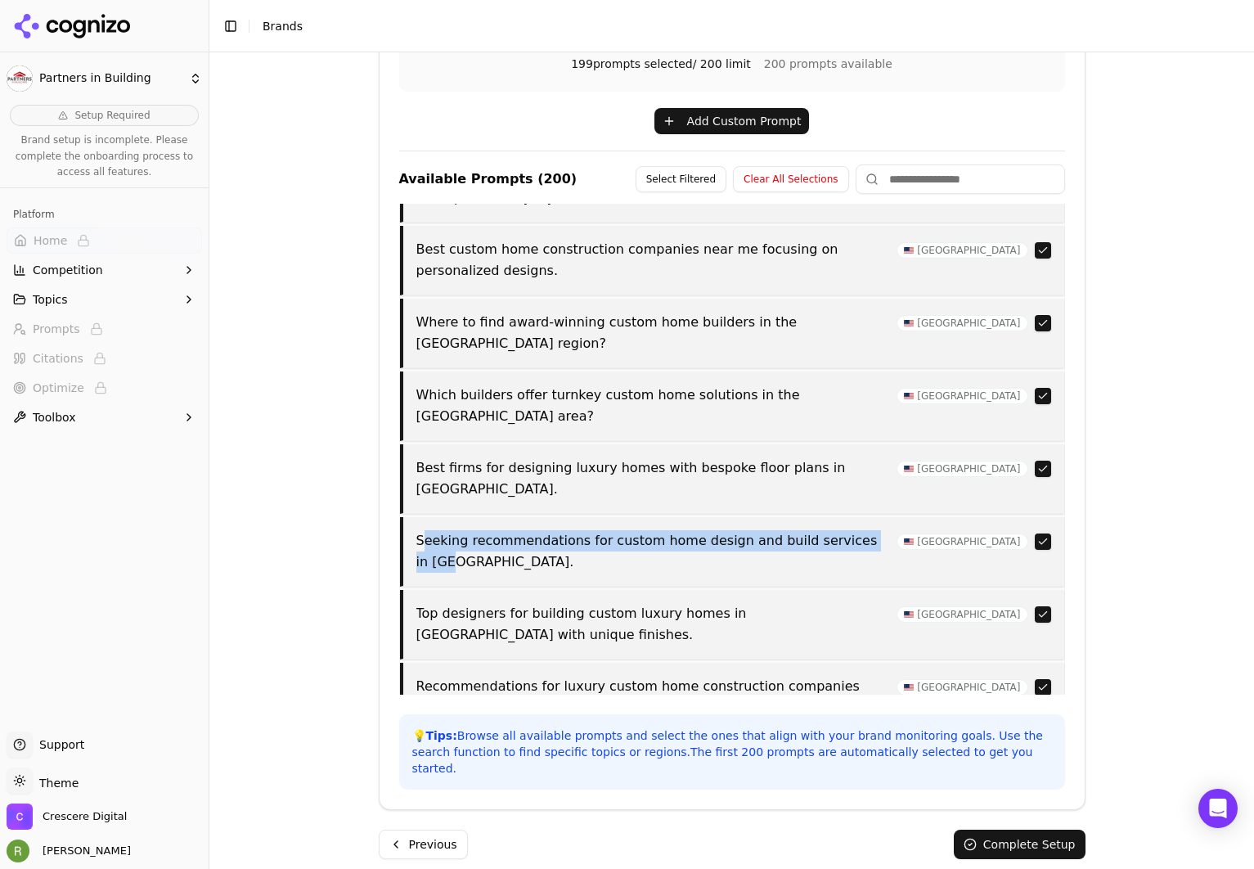
drag, startPoint x: 427, startPoint y: 435, endPoint x: 876, endPoint y: 436, distance: 449.2
click at [876, 530] on p "Seeking recommendations for custom home design and build services in [GEOGRAPHI…" at bounding box center [651, 551] width 471 height 43
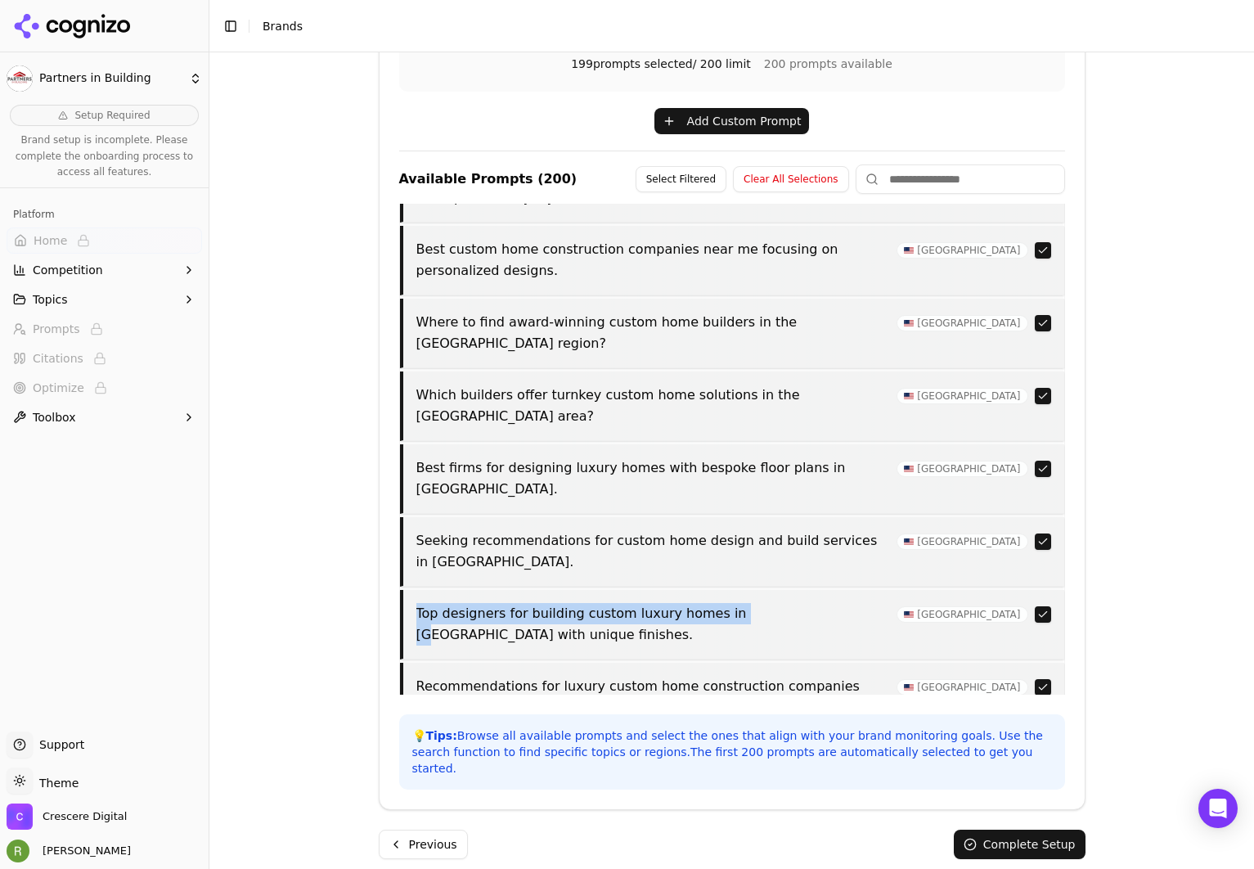
drag, startPoint x: 411, startPoint y: 488, endPoint x: 731, endPoint y: 494, distance: 320.0
click at [731, 603] on p "Top designers for building custom luxury homes in [GEOGRAPHIC_DATA] with unique…" at bounding box center [651, 624] width 471 height 43
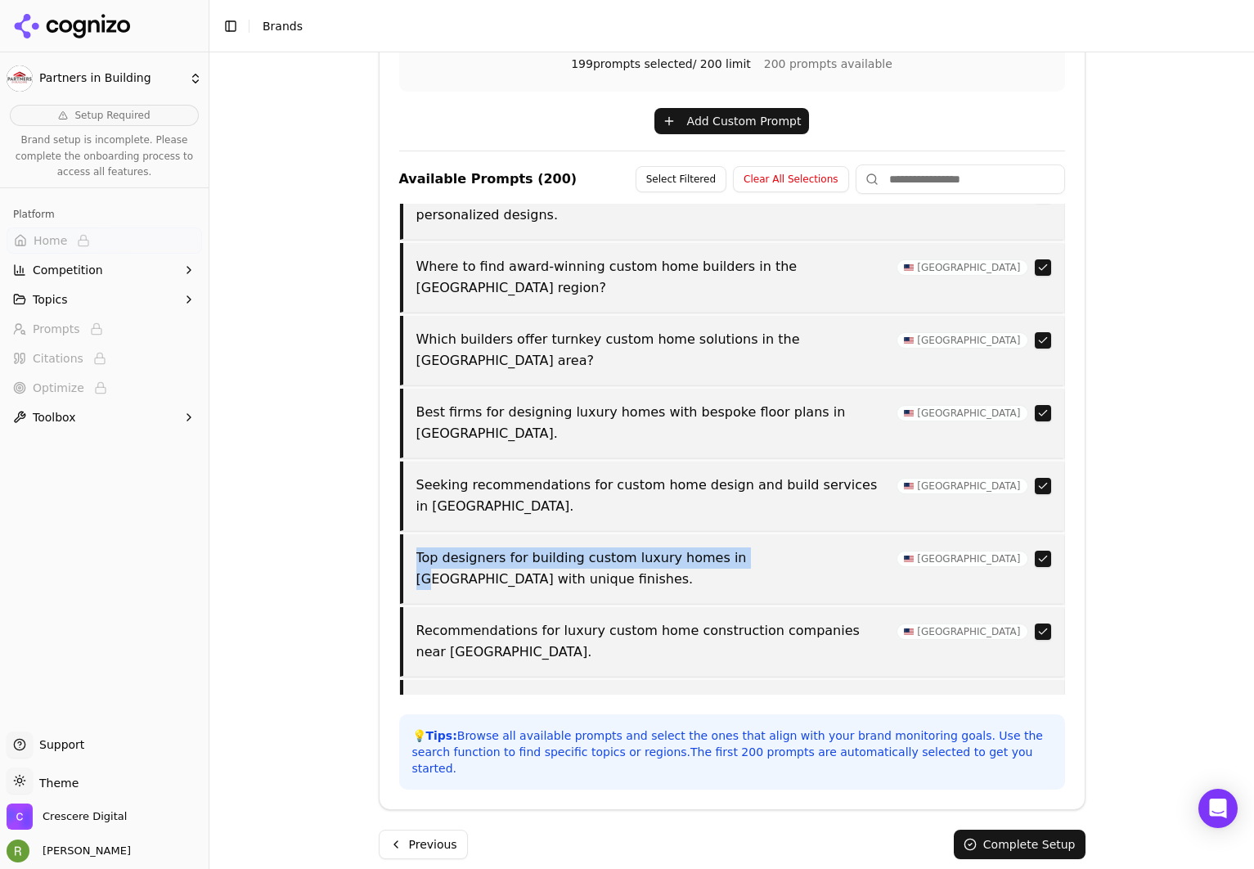
scroll to position [482, 0]
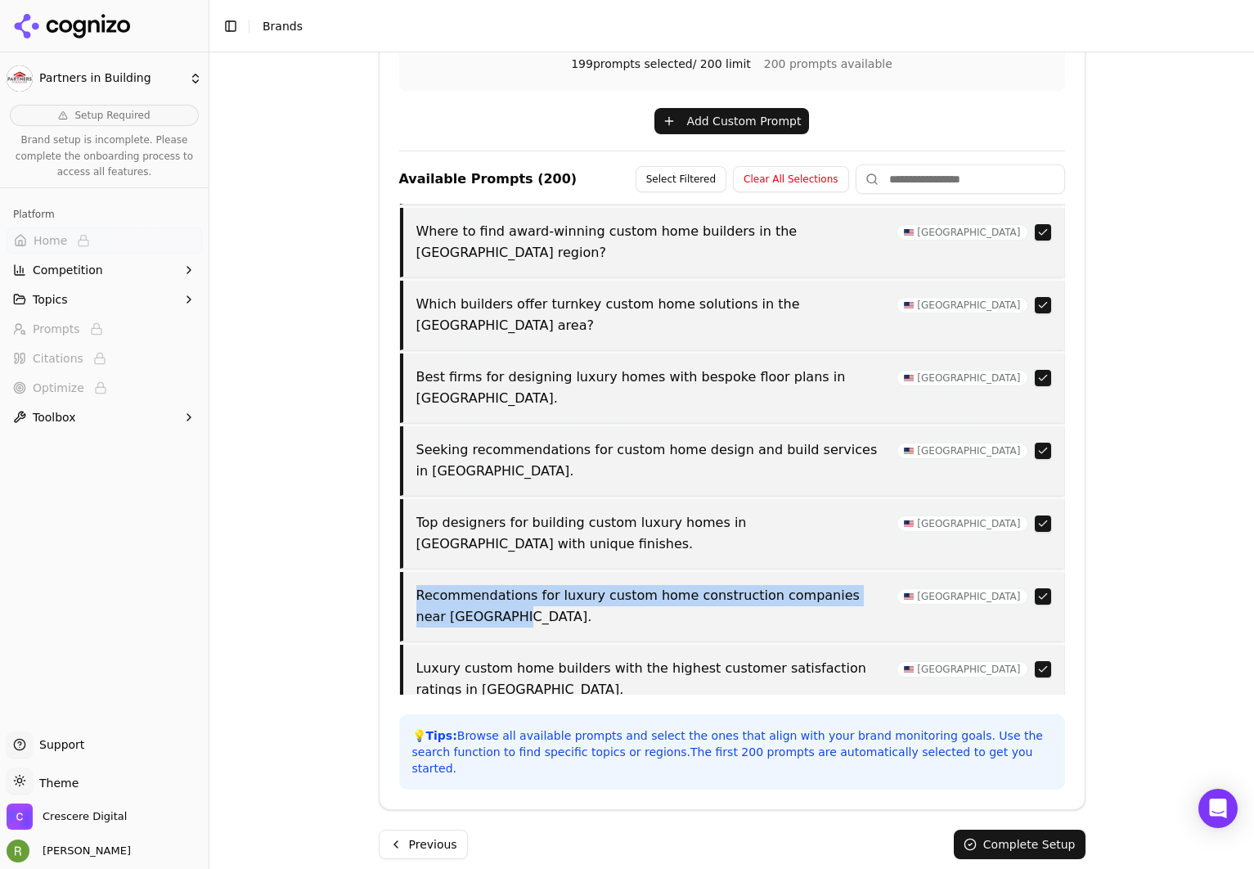
drag, startPoint x: 413, startPoint y: 443, endPoint x: 531, endPoint y: 474, distance: 121.6
click at [531, 585] on p "Recommendations for luxury custom home construction companies near [GEOGRAPHIC_…" at bounding box center [651, 606] width 471 height 43
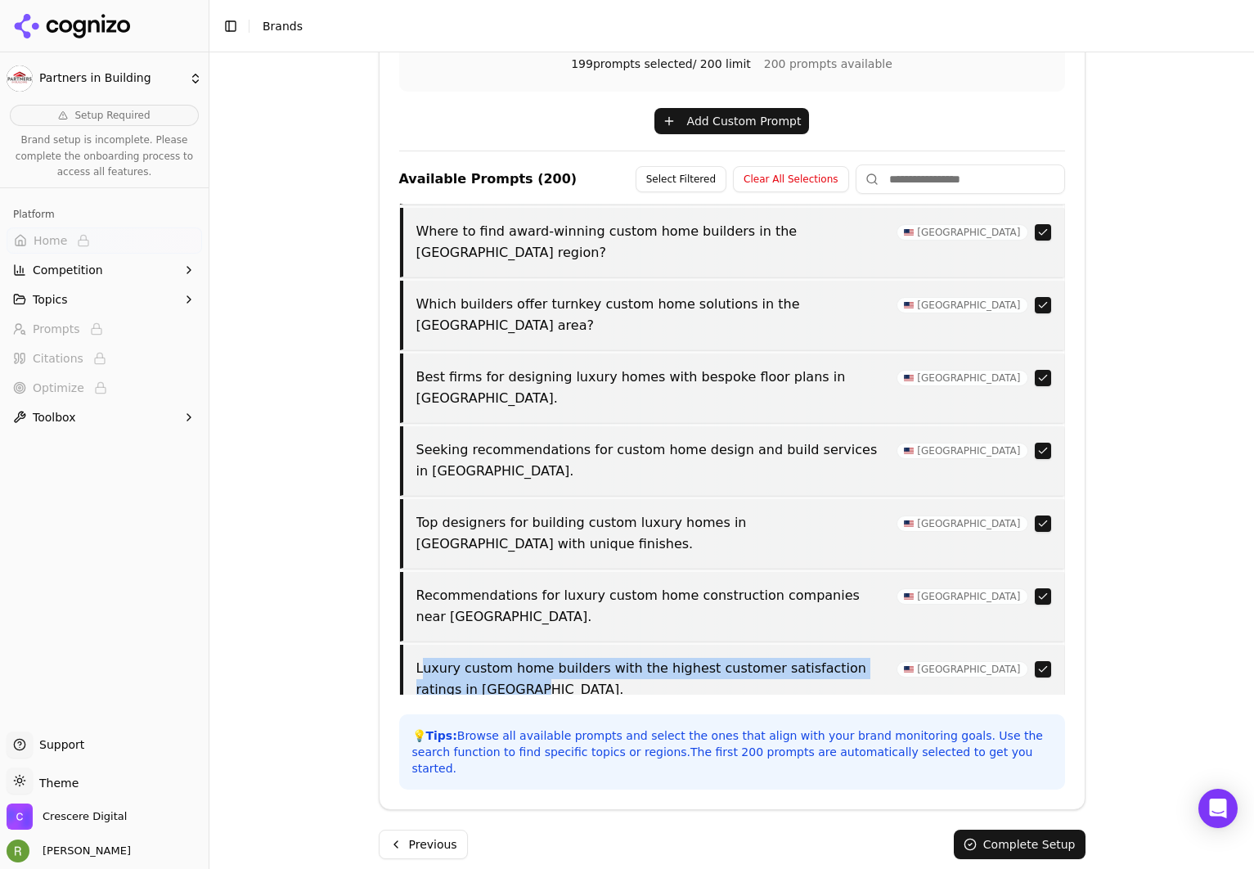
drag, startPoint x: 462, startPoint y: 530, endPoint x: 538, endPoint y: 545, distance: 77.5
click at [538, 658] on p "Luxury custom home builders with the highest customer satisfaction ratings in […" at bounding box center [651, 679] width 471 height 43
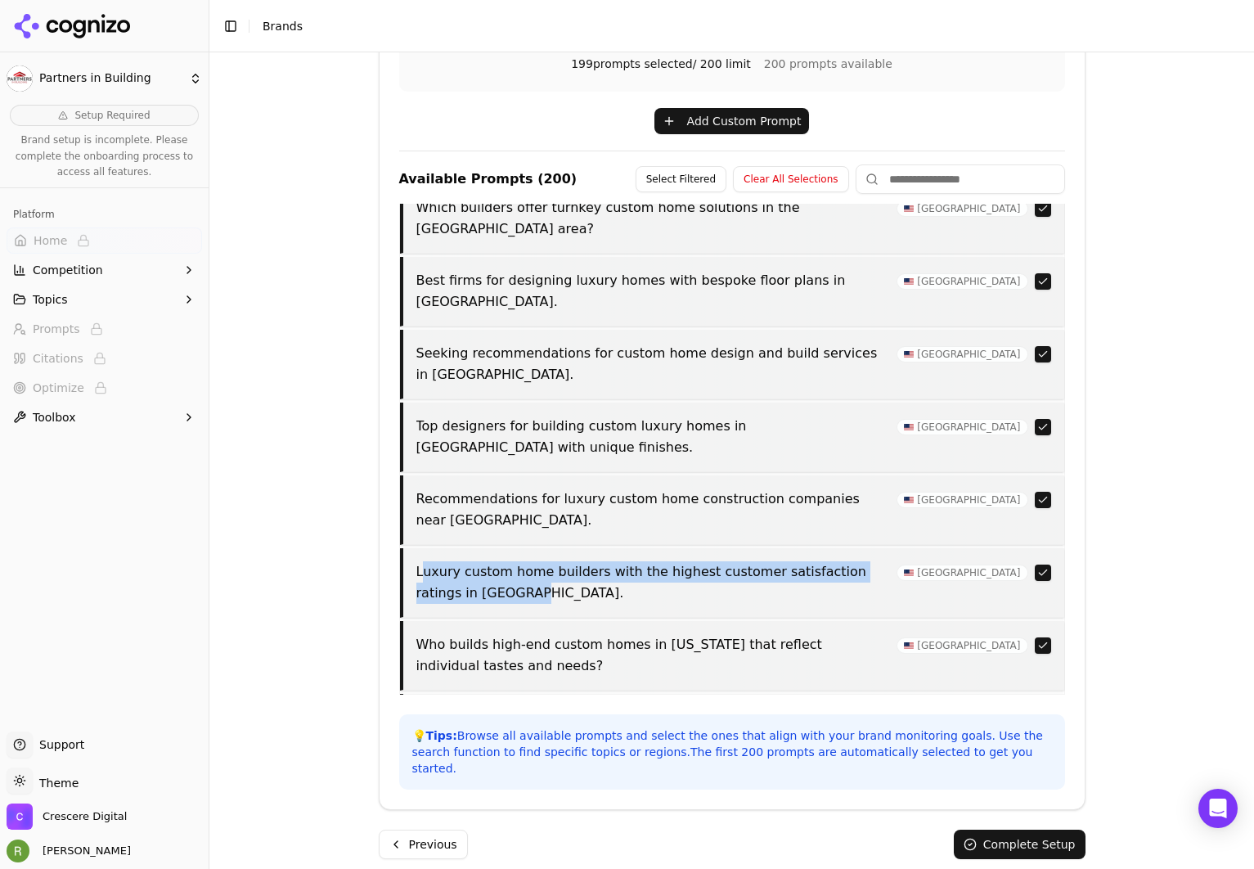
scroll to position [607, 0]
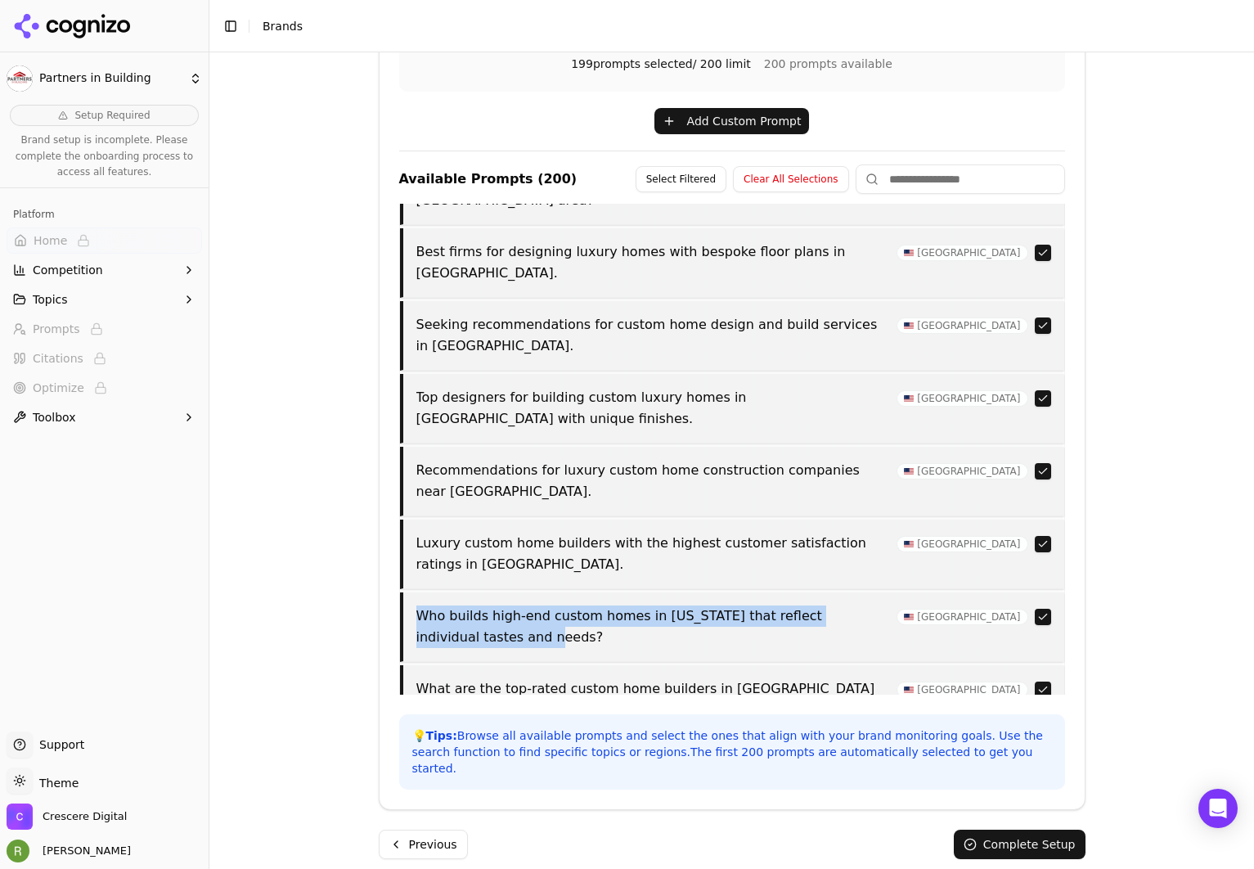
drag, startPoint x: 457, startPoint y: 481, endPoint x: 500, endPoint y: 501, distance: 47.6
click at [500, 592] on div "Who builds high-end custom homes in [US_STATE] that reflect individual tastes a…" at bounding box center [732, 627] width 664 height 70
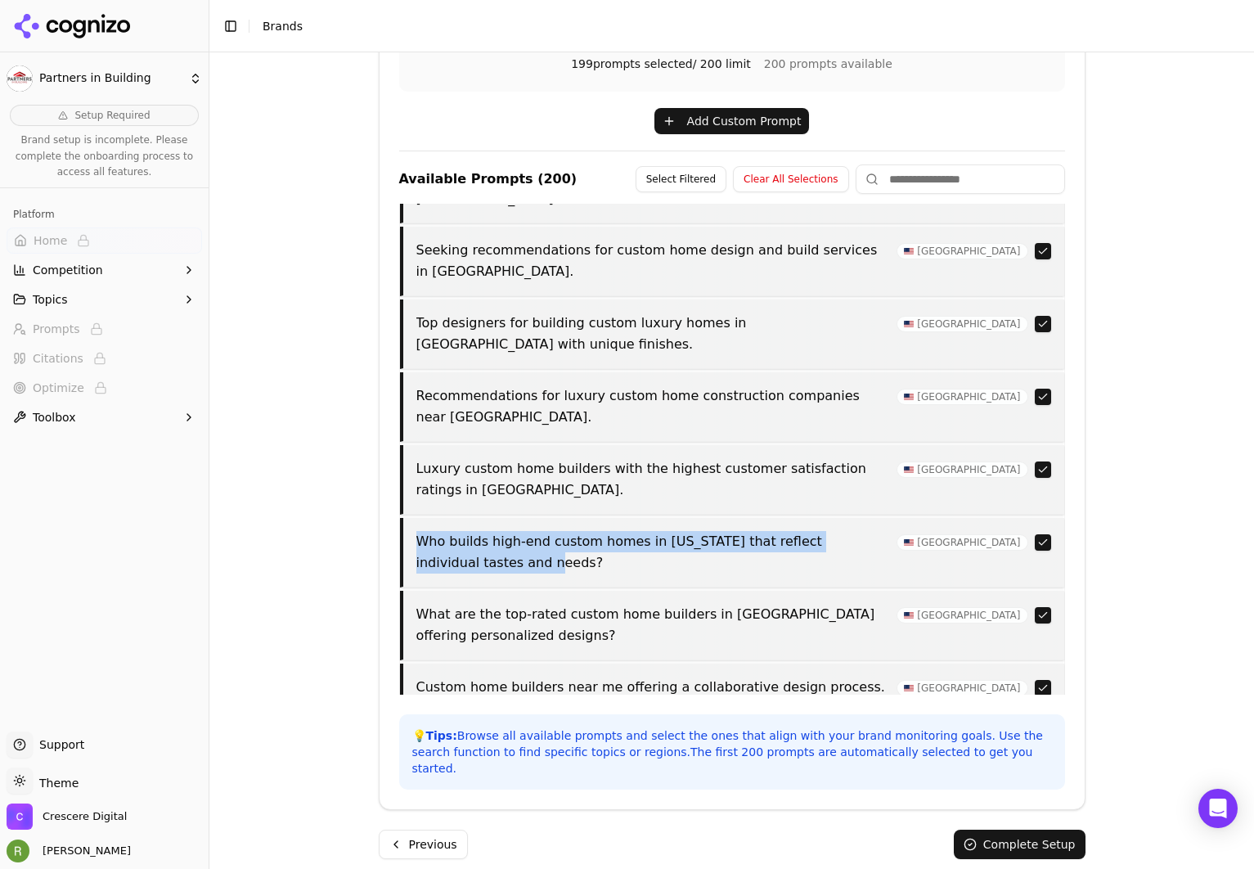
scroll to position [701, 0]
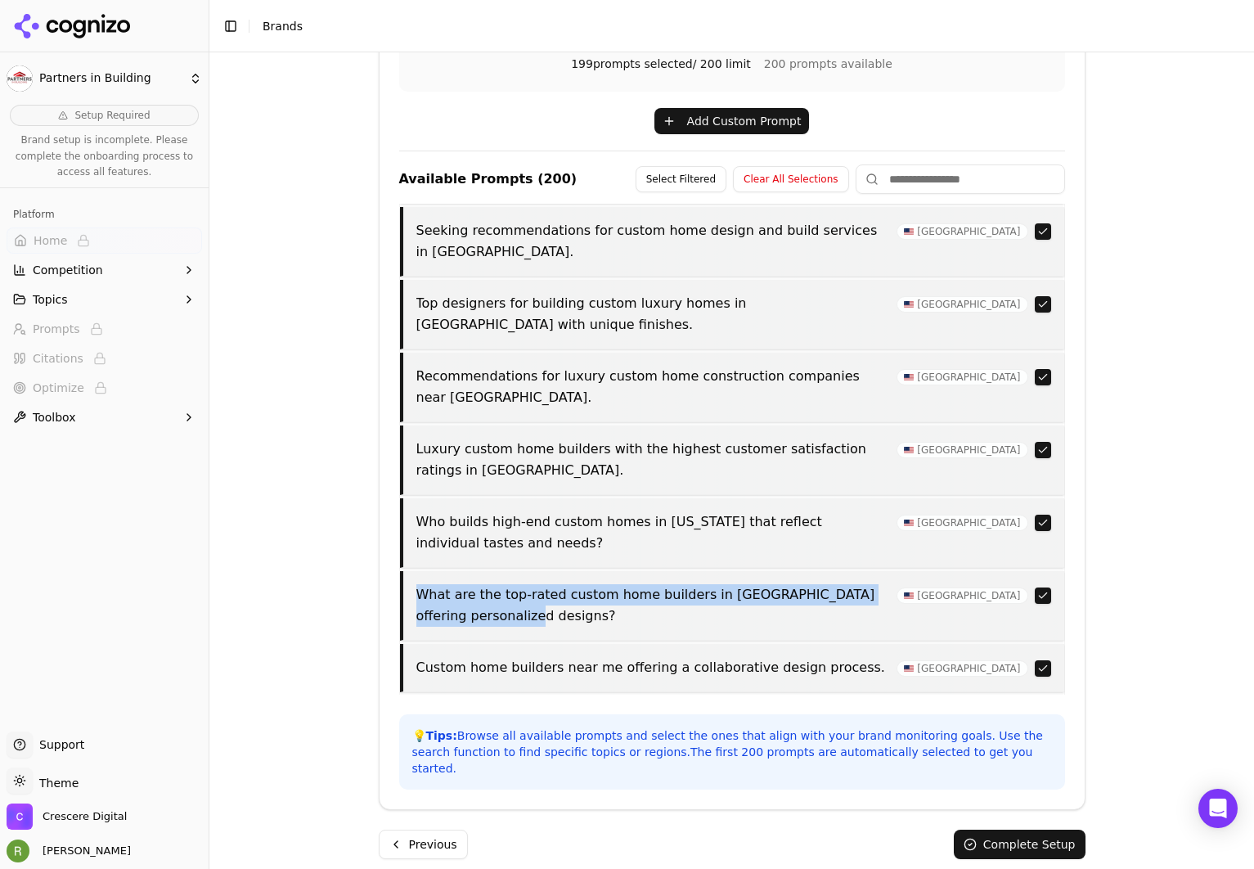
drag, startPoint x: 410, startPoint y: 443, endPoint x: 498, endPoint y: 469, distance: 91.9
click at [498, 584] on p "What are the top-rated custom home builders in [GEOGRAPHIC_DATA] offering perso…" at bounding box center [651, 605] width 471 height 43
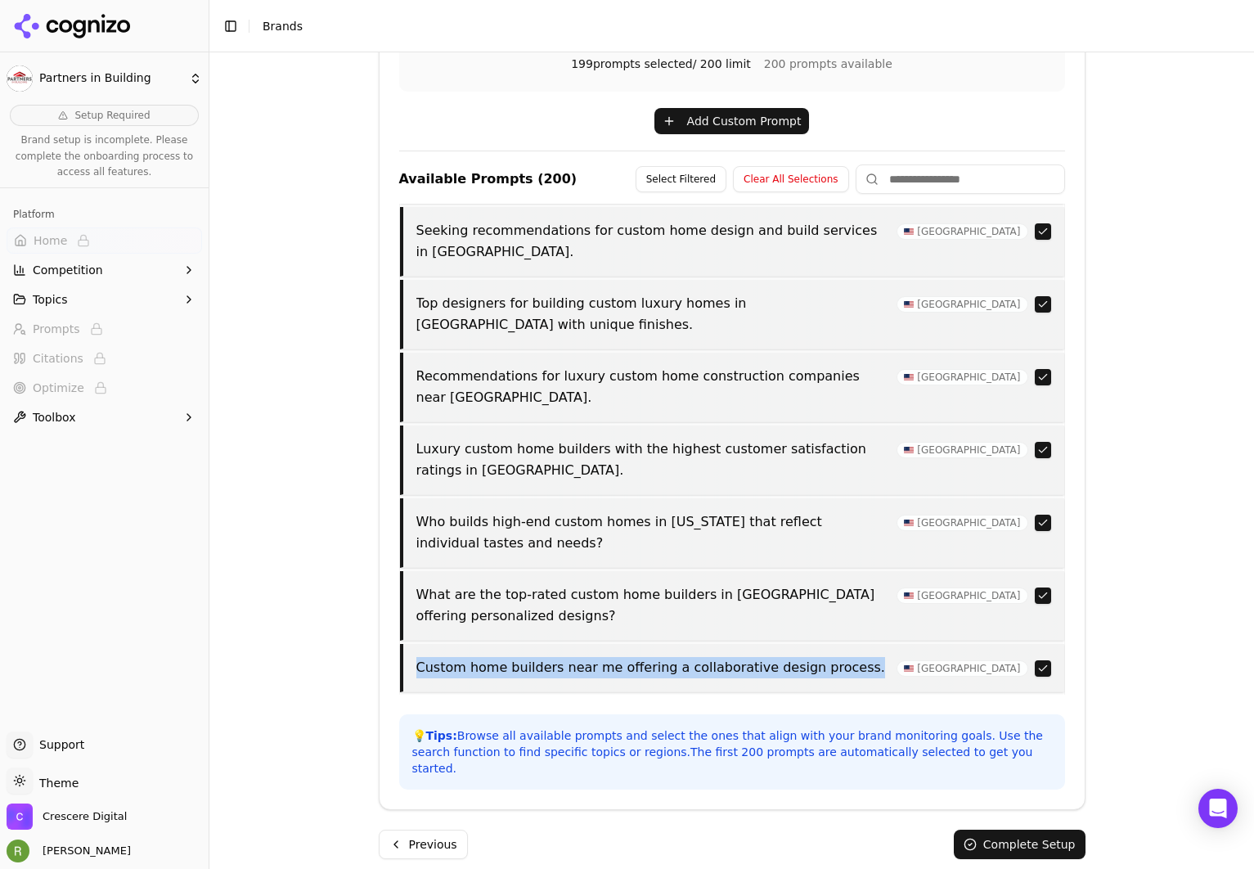
drag, startPoint x: 448, startPoint y: 519, endPoint x: 810, endPoint y: 531, distance: 362.7
click at [810, 644] on div "Custom home builders near me offering a collaborative design process. [GEOGRAPH…" at bounding box center [732, 668] width 664 height 48
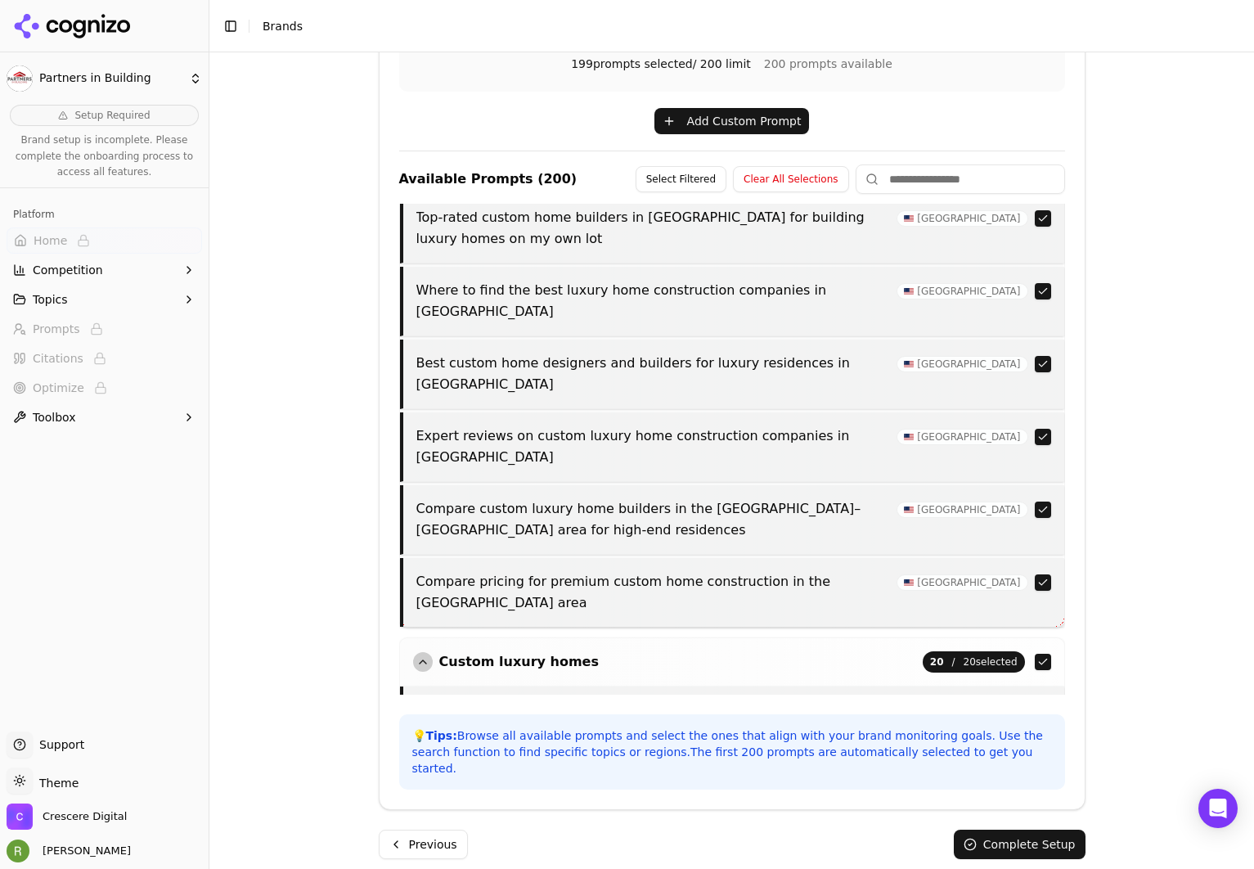
scroll to position [5529, 0]
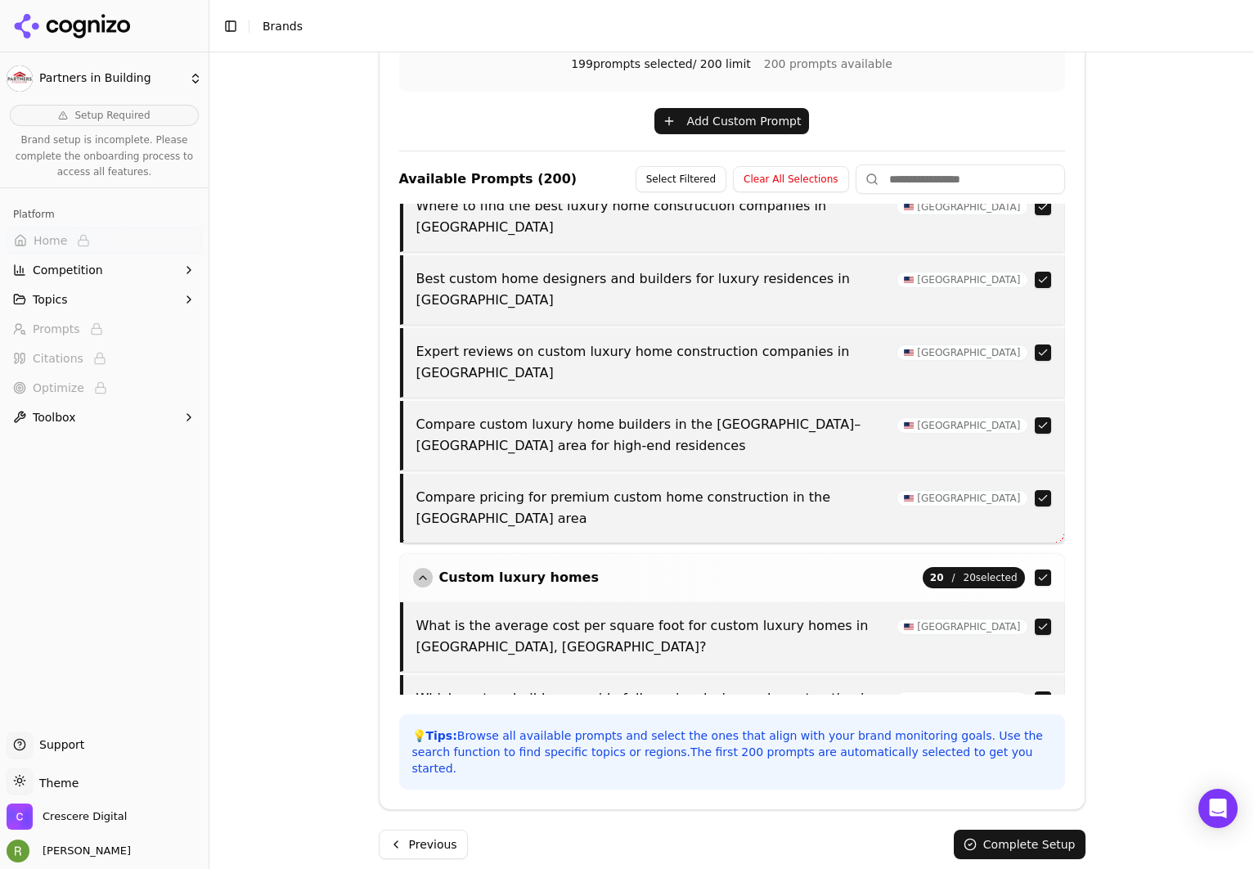
click at [981, 830] on button "Complete Setup" at bounding box center [1020, 844] width 132 height 29
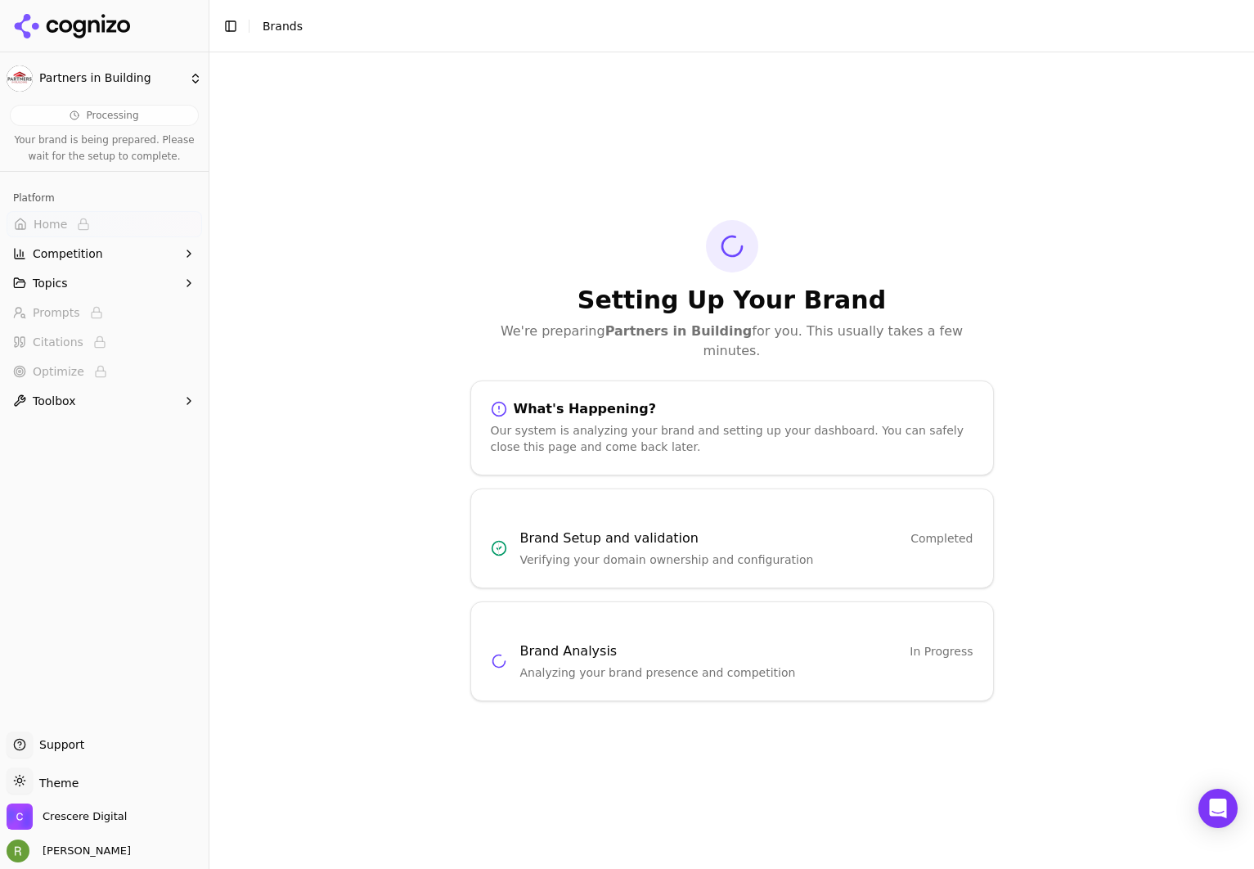
scroll to position [0, 0]
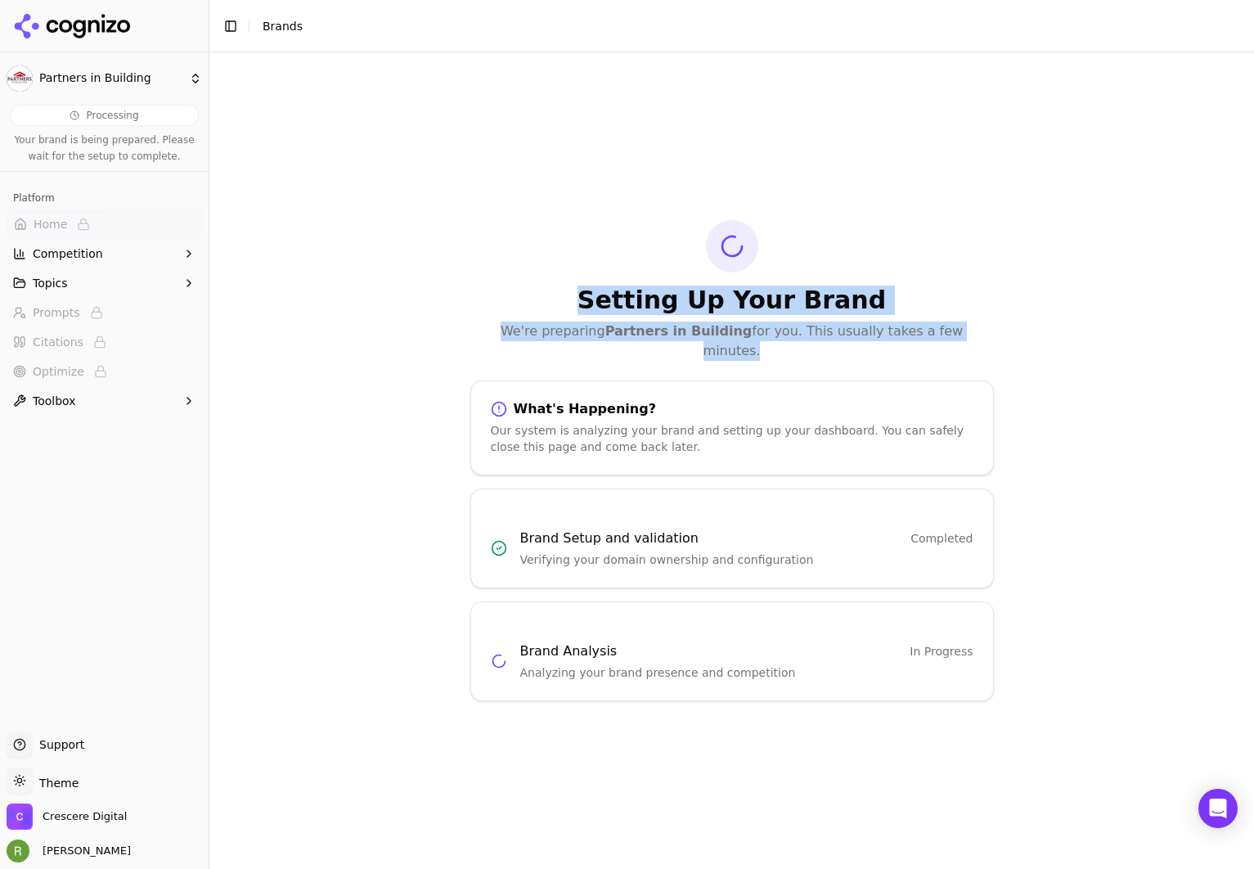
drag, startPoint x: 579, startPoint y: 311, endPoint x: 965, endPoint y: 354, distance: 387.8
click at [965, 354] on div "Setting Up Your Brand We're preparing Partners in Building for you. This usuall…" at bounding box center [732, 460] width 550 height 481
click at [985, 343] on p "We're preparing Partners in Building for you. This usually takes a few minutes." at bounding box center [732, 341] width 524 height 39
